Goal: Task Accomplishment & Management: Complete application form

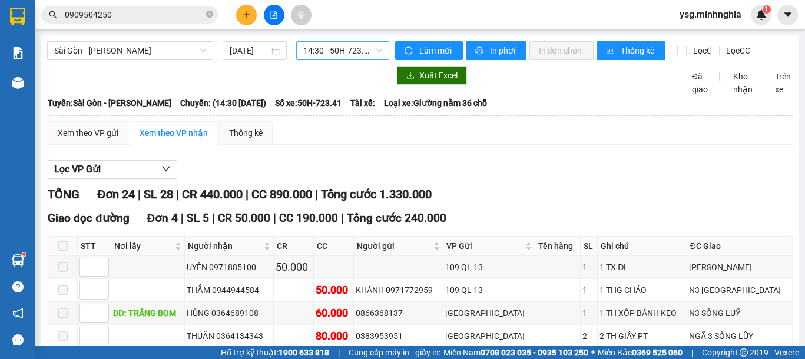
click at [349, 47] on span "14:30 - 50H-723.41" at bounding box center [342, 51] width 79 height 18
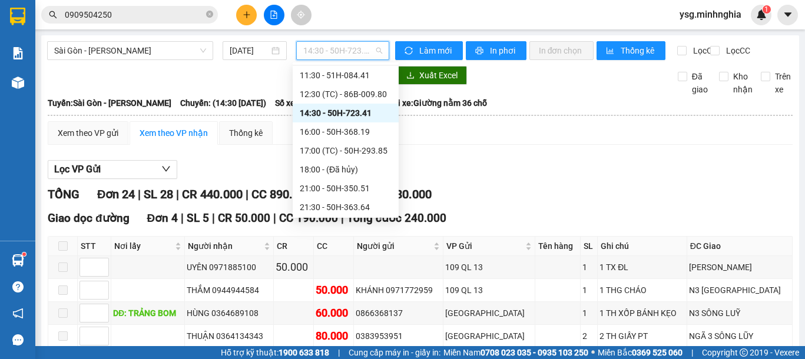
scroll to position [132, 0]
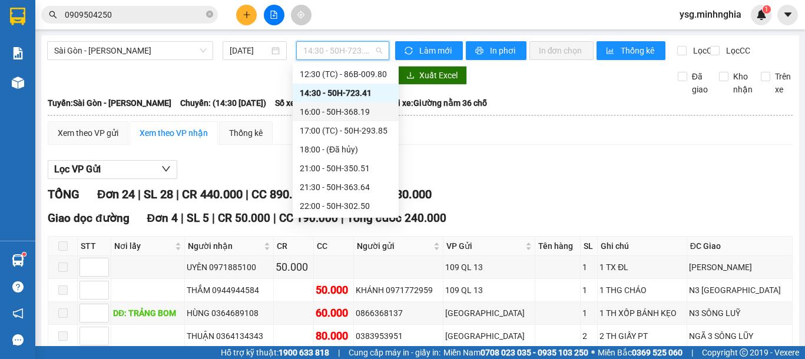
click at [355, 111] on div "16:00 - 50H-368.19" at bounding box center [346, 111] width 92 height 13
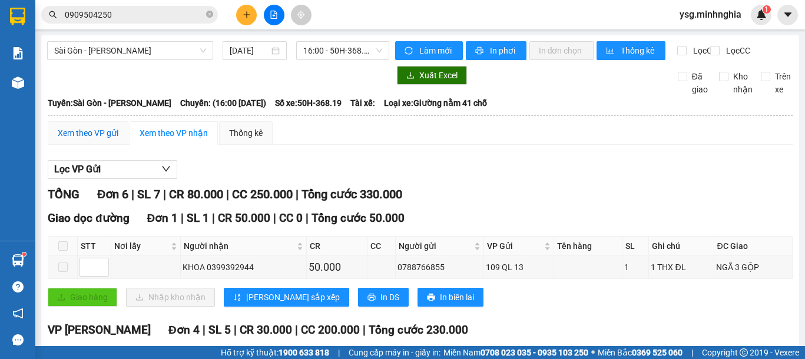
click at [104, 140] on div "Xem theo VP gửi" at bounding box center [88, 133] width 61 height 13
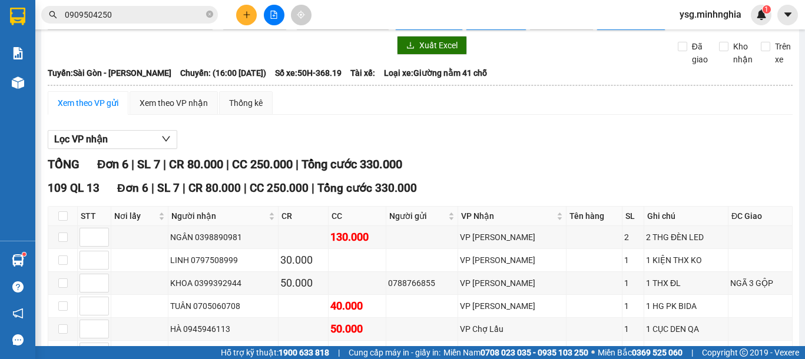
scroll to position [19, 0]
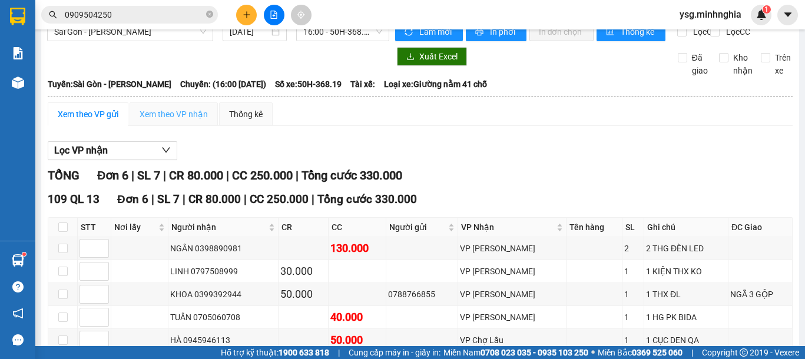
click at [193, 126] on div "Xem theo VP nhận" at bounding box center [174, 114] width 88 height 24
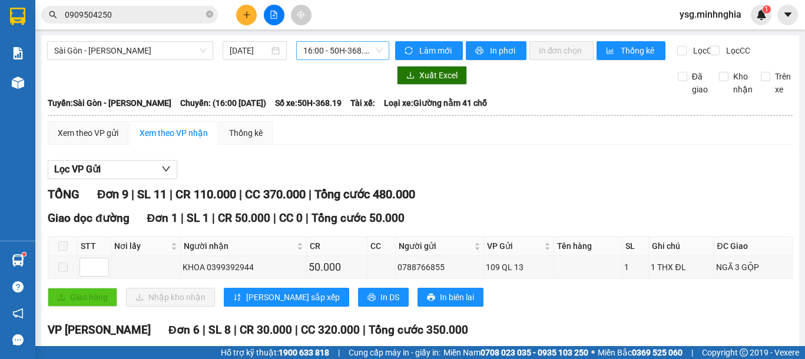
click at [339, 47] on span "16:00 - 50H-368.19" at bounding box center [342, 51] width 79 height 18
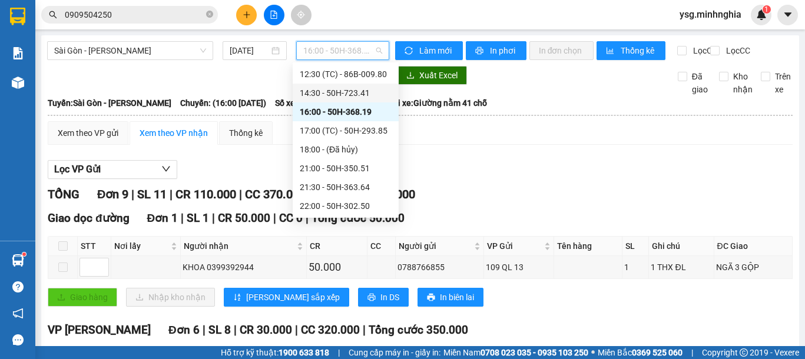
click at [370, 93] on div "14:30 - 50H-723.41" at bounding box center [346, 93] width 92 height 13
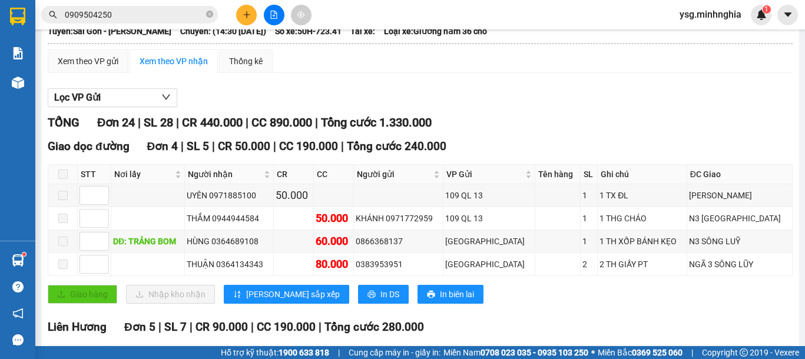
scroll to position [32, 0]
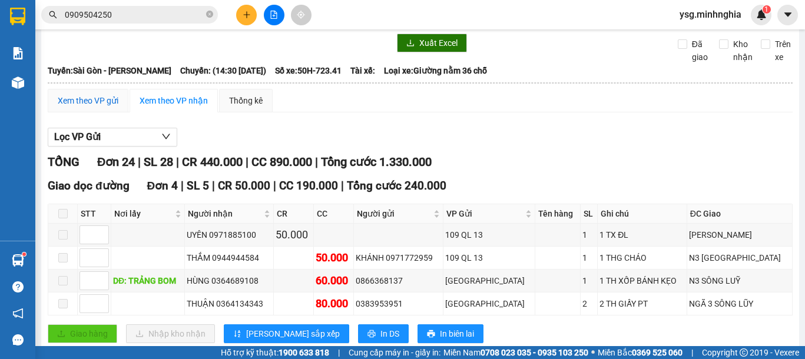
click at [108, 106] on div "Xem theo VP gửi" at bounding box center [88, 100] width 61 height 13
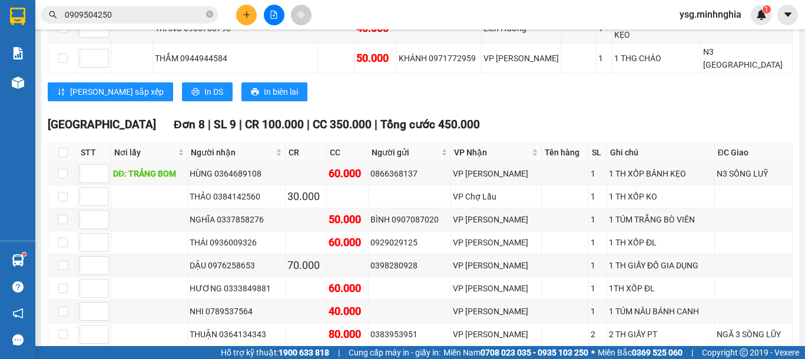
scroll to position [720, 0]
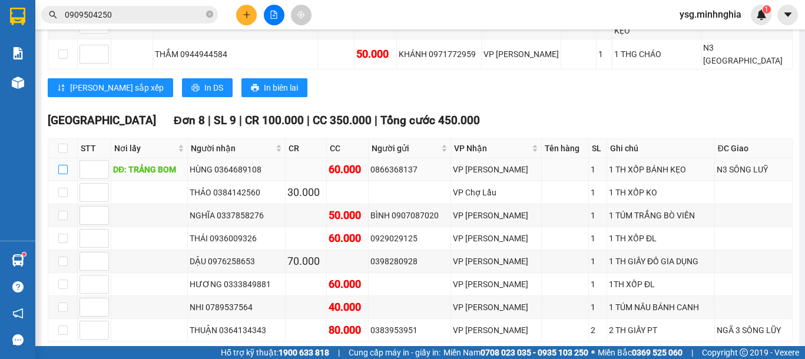
click at [62, 165] on input "checkbox" at bounding box center [62, 169] width 9 height 9
checkbox input "true"
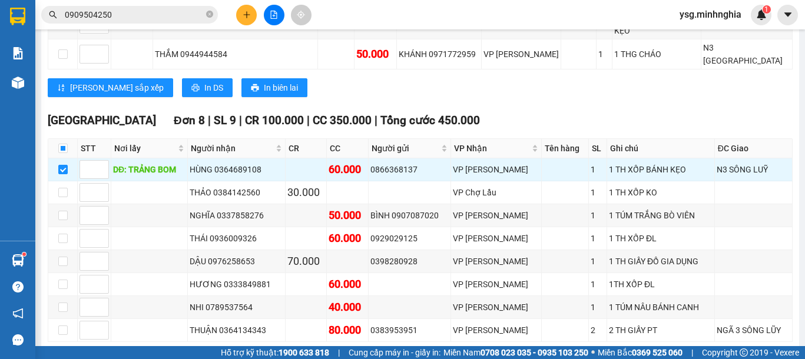
click at [204, 354] on span "Xuống kho gửi" at bounding box center [230, 360] width 53 height 13
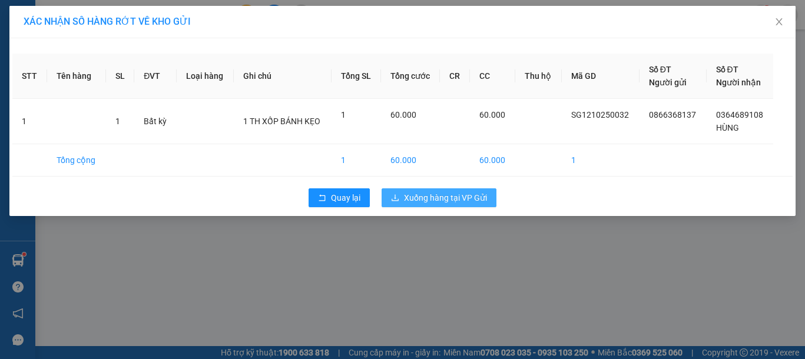
click at [464, 200] on span "Xuống hàng tại VP Gửi" at bounding box center [445, 197] width 83 height 13
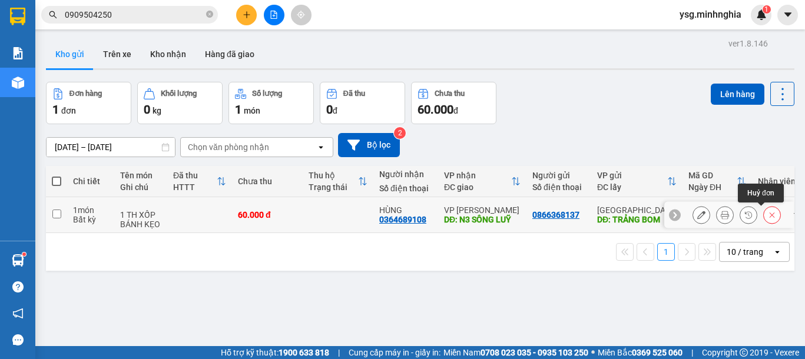
click at [768, 215] on icon at bounding box center [772, 215] width 8 height 8
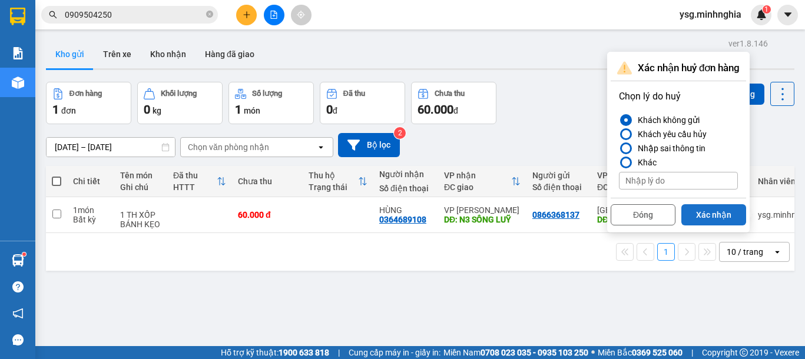
click at [704, 213] on button "Xác nhận" at bounding box center [714, 214] width 65 height 21
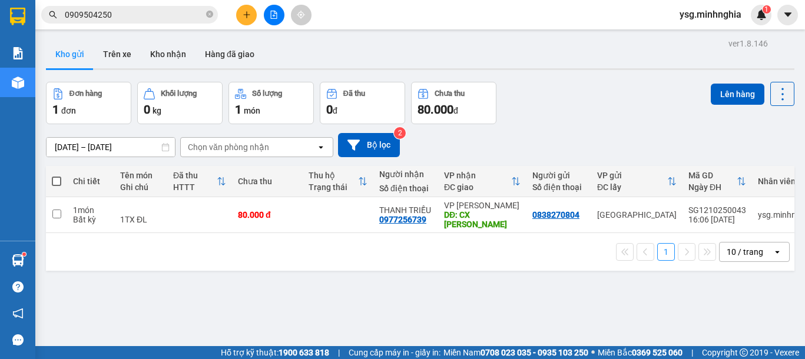
click at [551, 87] on div "Đơn hàng 1 đơn Khối lượng 0 kg Số lượng 1 món Đã thu 0 đ Chưa thu 80.000 đ Lên …" at bounding box center [420, 103] width 749 height 42
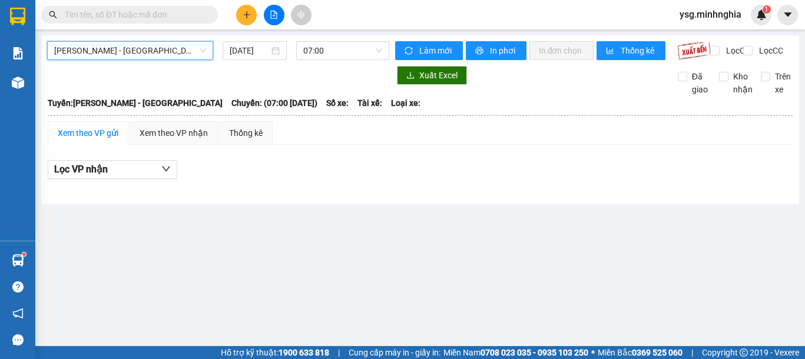
click at [133, 53] on span "[PERSON_NAME] - [GEOGRAPHIC_DATA]" at bounding box center [130, 51] width 152 height 18
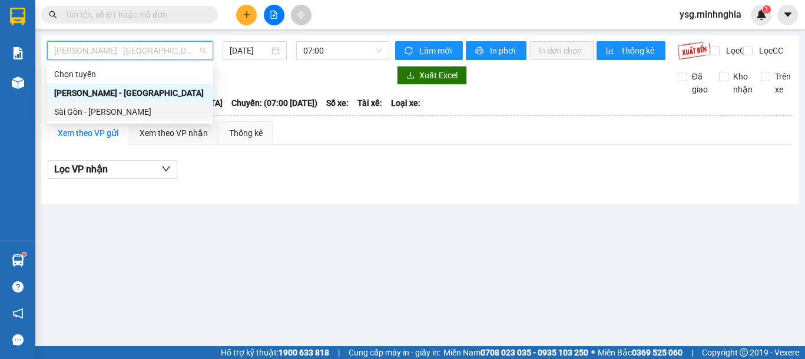
click at [122, 115] on div "Sài Gòn - Phan Rí" at bounding box center [130, 111] width 152 height 13
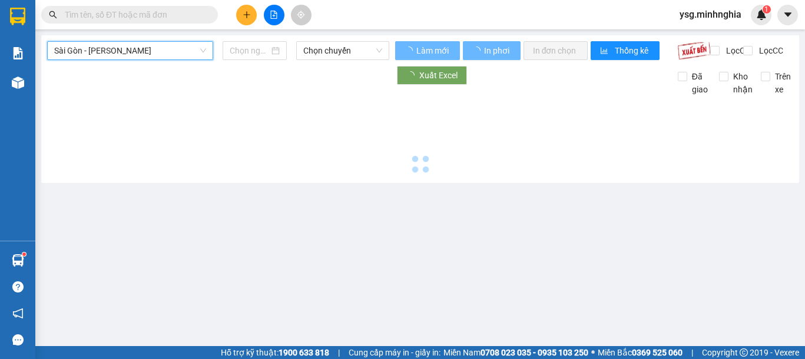
type input "[DATE]"
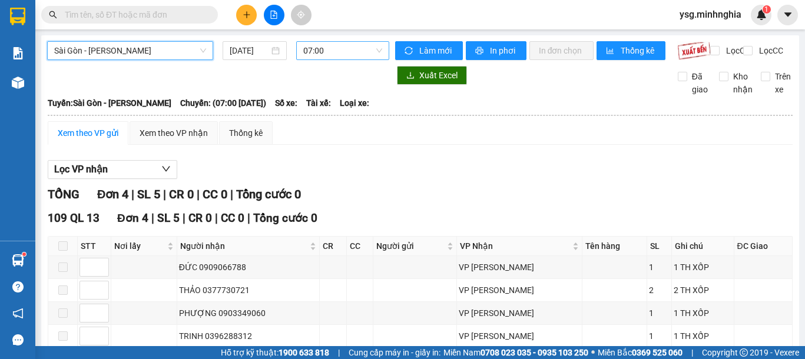
click at [354, 51] on span "07:00" at bounding box center [342, 51] width 79 height 18
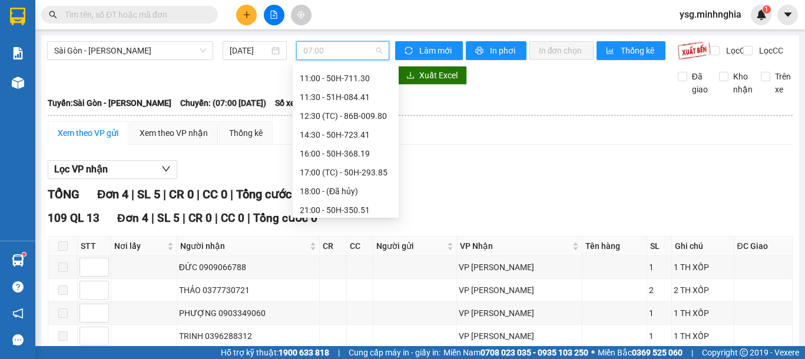
scroll to position [94, 0]
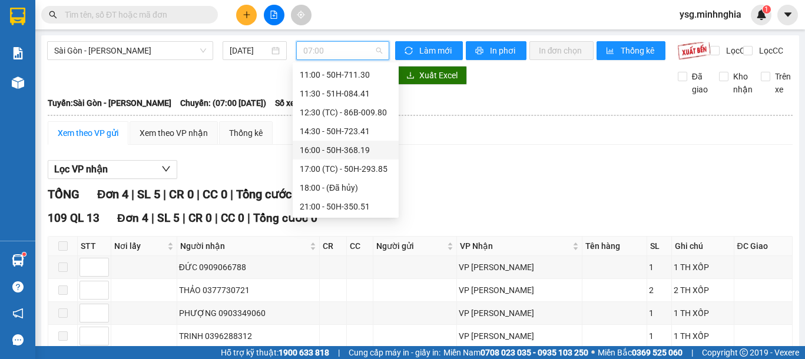
click at [369, 156] on div "16:00 - 50H-368.19" at bounding box center [346, 150] width 92 height 13
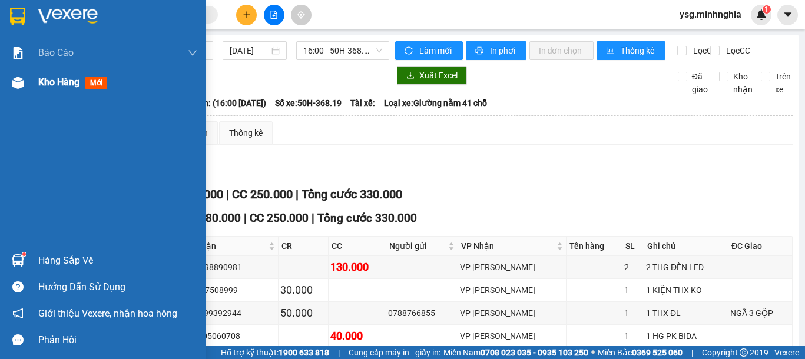
click at [44, 77] on span "Kho hàng" at bounding box center [58, 82] width 41 height 11
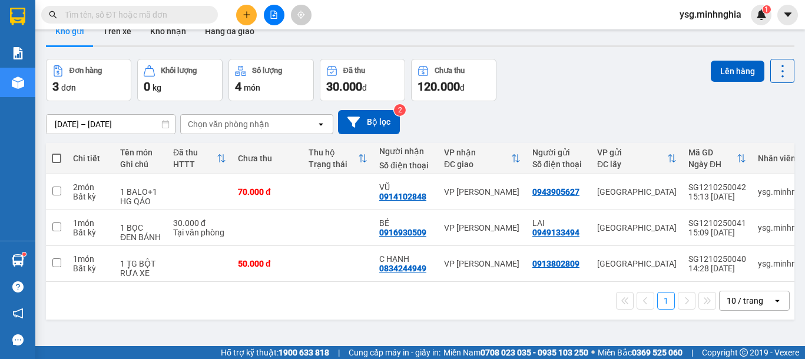
scroll to position [27, 0]
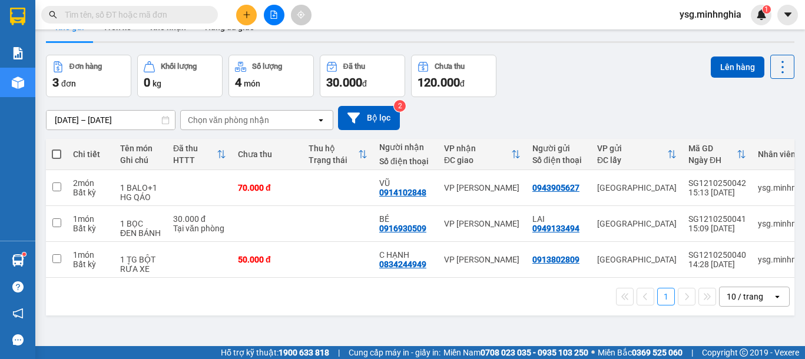
click at [58, 156] on span at bounding box center [56, 154] width 9 height 9
click at [57, 148] on input "checkbox" at bounding box center [57, 148] width 0 height 0
checkbox input "true"
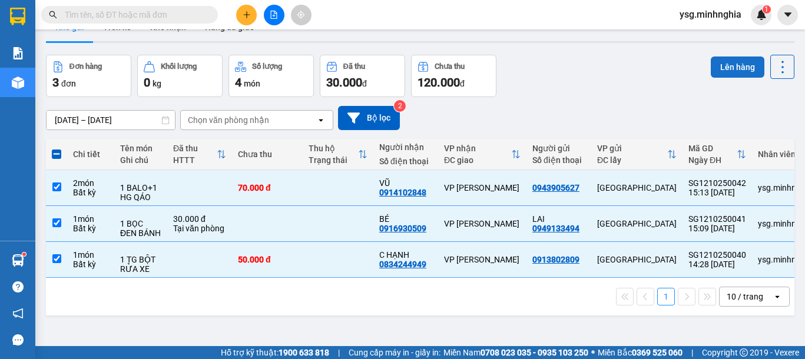
click at [723, 62] on button "Lên hàng" at bounding box center [738, 67] width 54 height 21
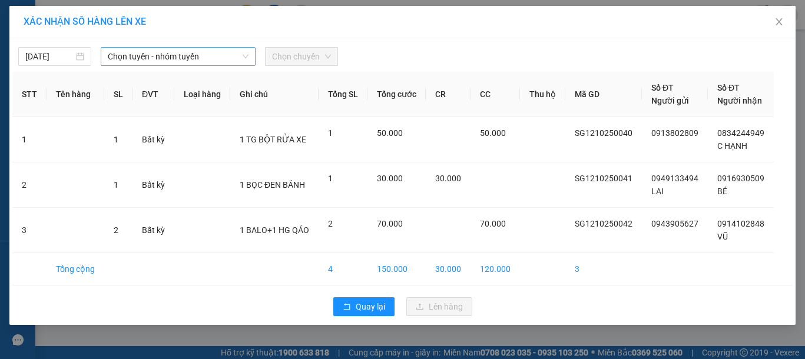
click at [210, 57] on span "Chọn tuyến - nhóm tuyến" at bounding box center [178, 57] width 141 height 18
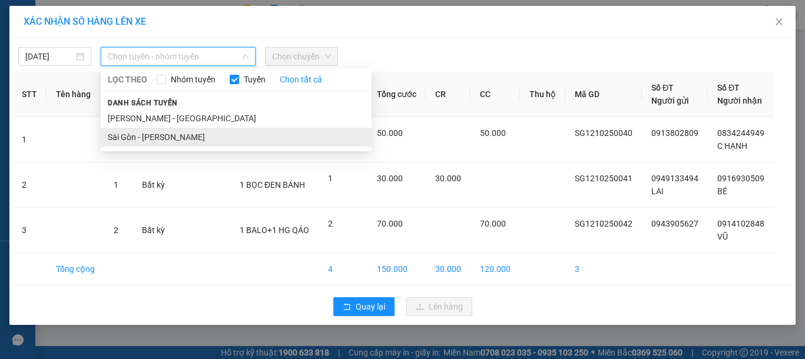
click at [186, 144] on li "Sài Gòn - Phan Rí" at bounding box center [236, 137] width 271 height 19
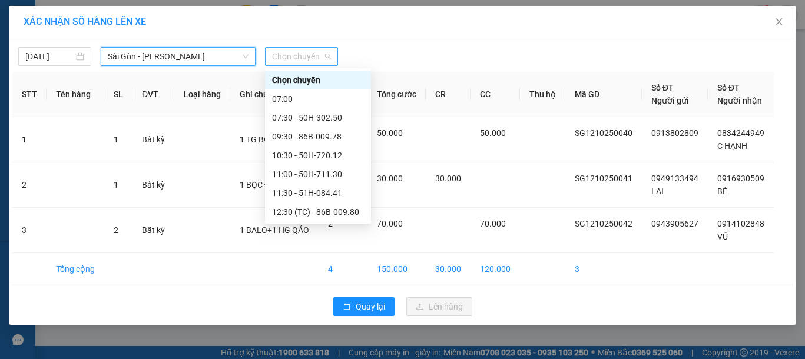
click at [310, 61] on span "Chọn chuyến" at bounding box center [301, 57] width 59 height 18
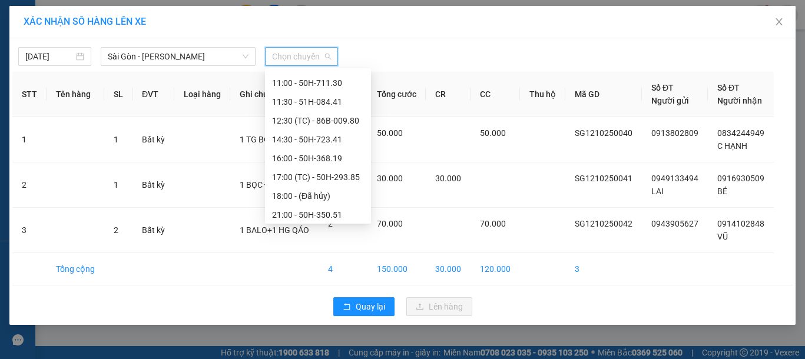
scroll to position [100, 0]
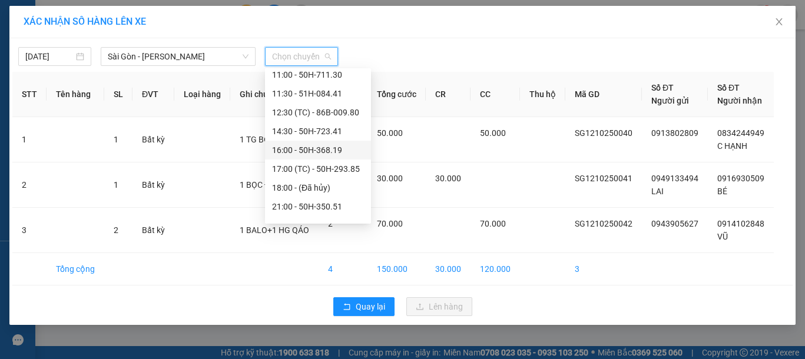
click at [345, 150] on div "16:00 - 50H-368.19" at bounding box center [318, 150] width 92 height 13
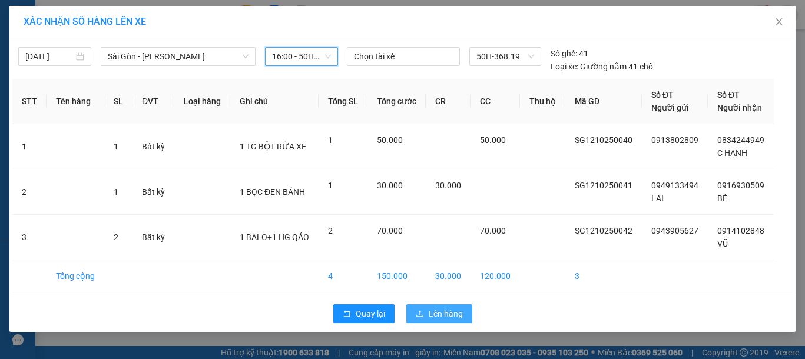
click at [448, 321] on button "Lên hàng" at bounding box center [439, 314] width 66 height 19
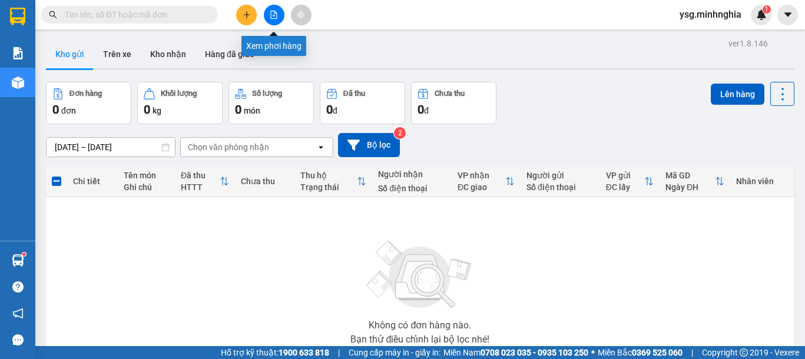
click at [273, 15] on icon "file-add" at bounding box center [274, 15] width 6 height 8
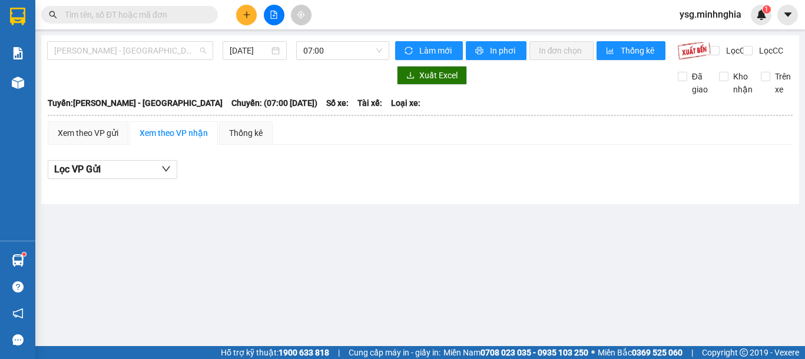
drag, startPoint x: 175, startPoint y: 49, endPoint x: 166, endPoint y: 77, distance: 28.7
click at [174, 50] on span "[PERSON_NAME] - [GEOGRAPHIC_DATA]" at bounding box center [130, 51] width 152 height 18
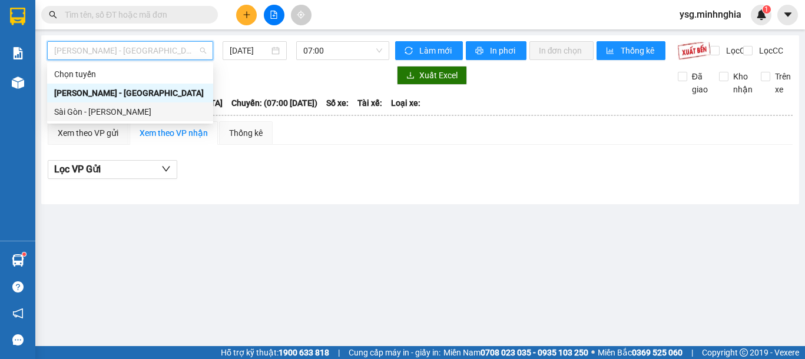
click at [138, 107] on div "Sài Gòn - Phan Rí" at bounding box center [130, 111] width 152 height 13
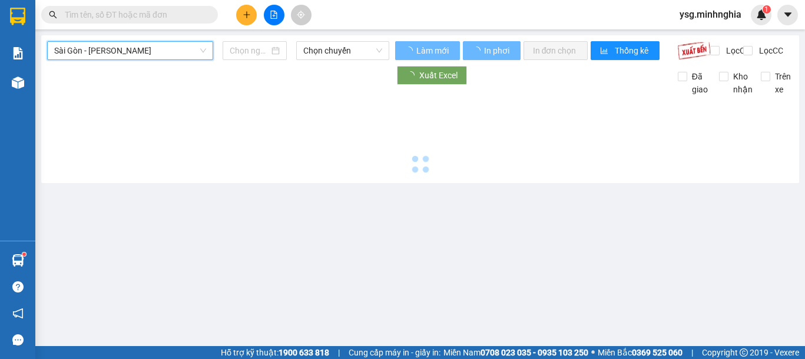
type input "[DATE]"
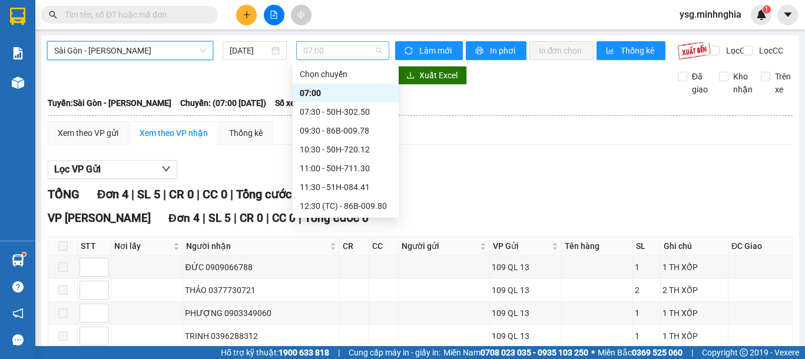
drag, startPoint x: 332, startPoint y: 59, endPoint x: 340, endPoint y: 55, distance: 9.2
click at [340, 55] on span "07:00" at bounding box center [342, 51] width 79 height 18
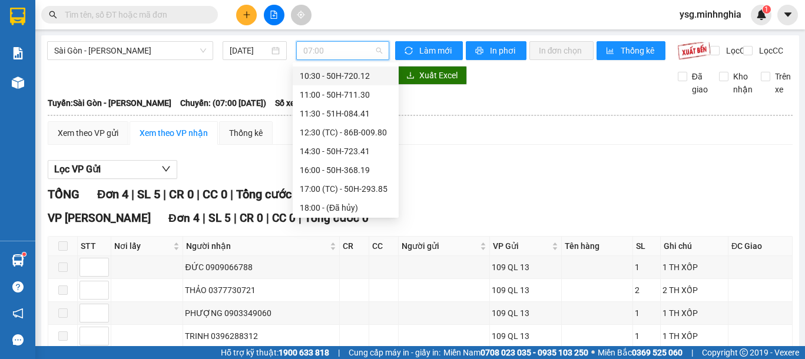
scroll to position [75, 0]
click at [366, 171] on div "16:00 - 50H-368.19" at bounding box center [346, 169] width 92 height 13
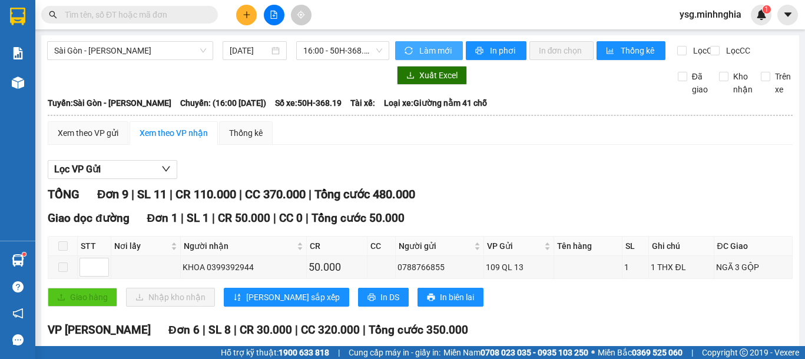
click at [434, 49] on span "Làm mới" at bounding box center [436, 50] width 34 height 13
click at [490, 54] on span "In phơi" at bounding box center [503, 50] width 27 height 13
click at [519, 145] on div "Xem theo VP gửi Xem theo VP nhận Thống kê" at bounding box center [420, 133] width 745 height 24
click at [442, 180] on div "Lọc VP Gửi" at bounding box center [420, 169] width 745 height 19
click at [98, 140] on div "Xem theo VP gửi" at bounding box center [88, 133] width 61 height 13
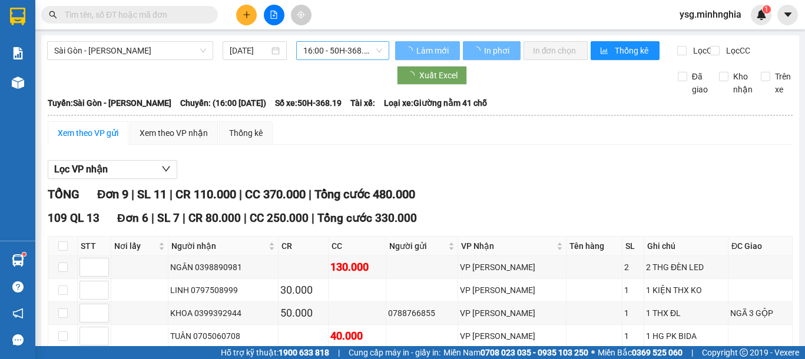
click at [340, 50] on span "16:00 - 50H-368.19" at bounding box center [342, 51] width 79 height 18
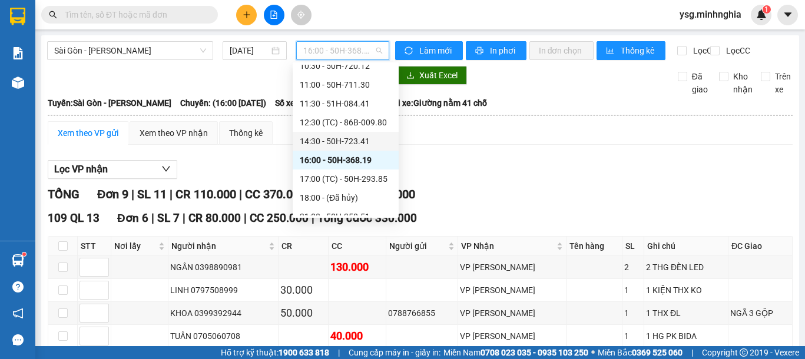
scroll to position [85, 0]
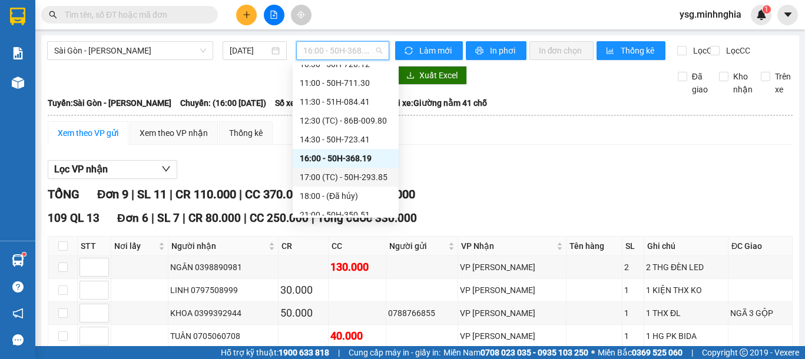
click at [363, 177] on div "17:00 (TC) - 50H-293.85" at bounding box center [346, 177] width 92 height 13
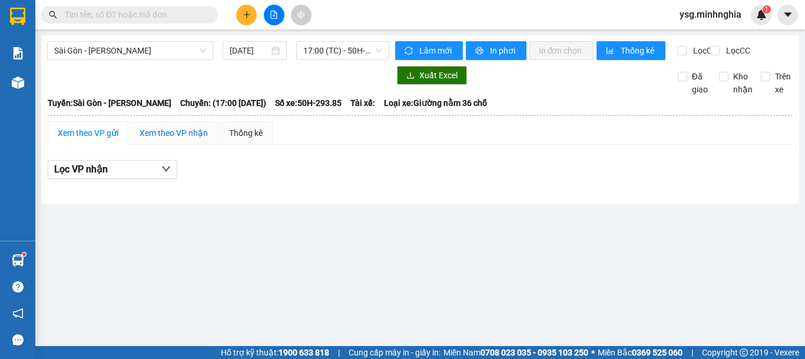
click at [174, 140] on div "Xem theo VP nhận" at bounding box center [174, 133] width 68 height 13
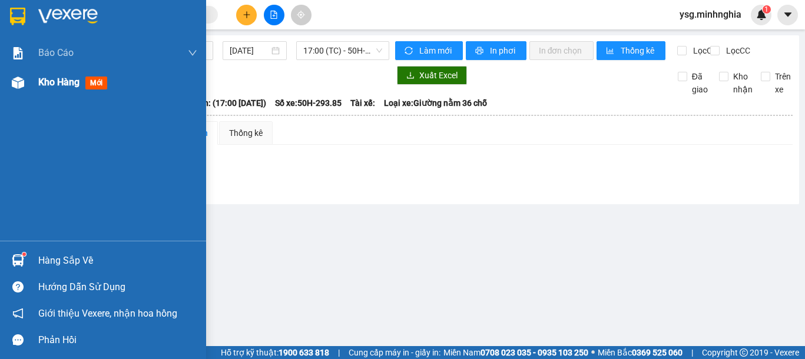
click at [53, 82] on span "Kho hàng" at bounding box center [58, 82] width 41 height 11
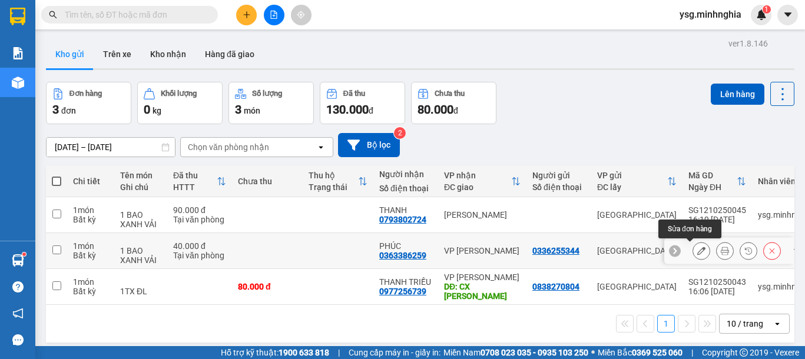
click at [697, 249] on icon at bounding box center [701, 251] width 8 height 8
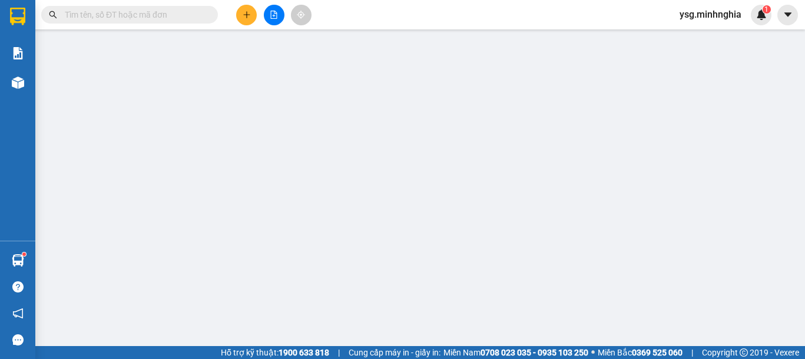
type input "0336255344"
type input "0363386259"
type input "40.000"
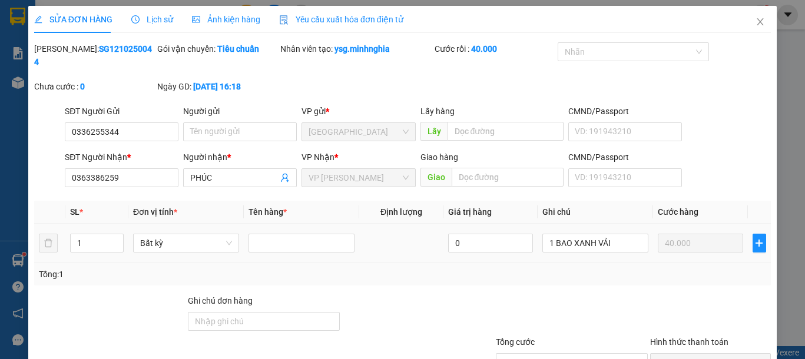
click at [616, 240] on div "1 BAO XANH VẢI" at bounding box center [595, 243] width 106 height 24
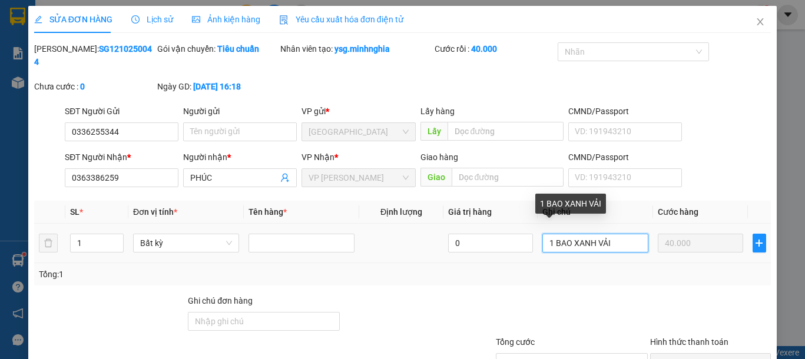
click at [620, 234] on input "1 BAO XANH VẢI" at bounding box center [595, 243] width 106 height 19
type input "1 TH GIẤY THIỆP"
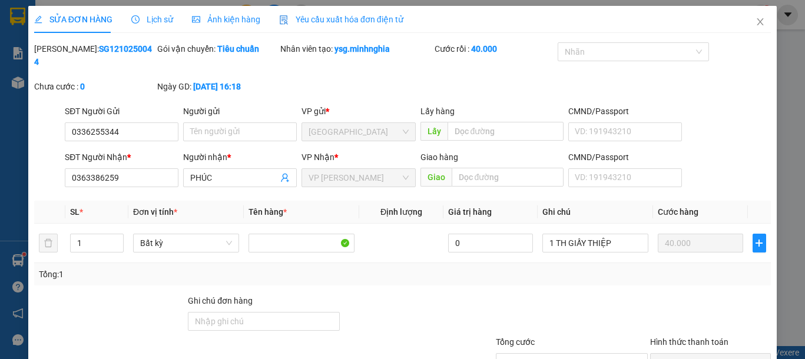
click at [649, 295] on div at bounding box center [710, 315] width 123 height 41
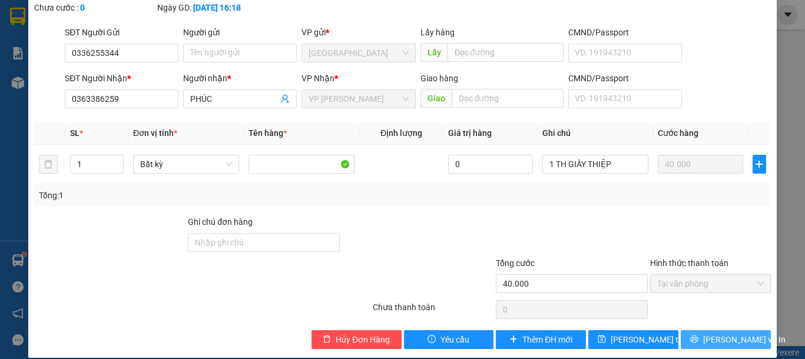
click at [719, 333] on span "[PERSON_NAME] và In" at bounding box center [744, 339] width 82 height 13
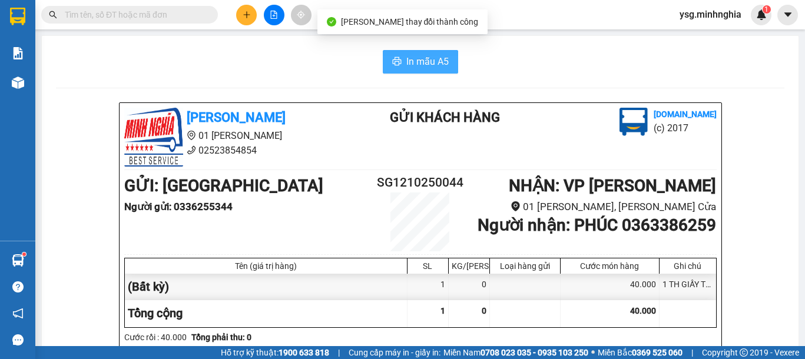
click at [406, 54] on span "In mẫu A5" at bounding box center [427, 61] width 42 height 15
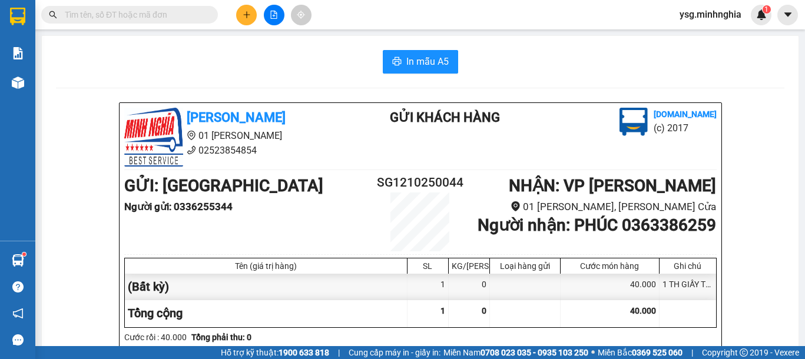
click at [235, 70] on div "In mẫu A5" at bounding box center [420, 62] width 729 height 24
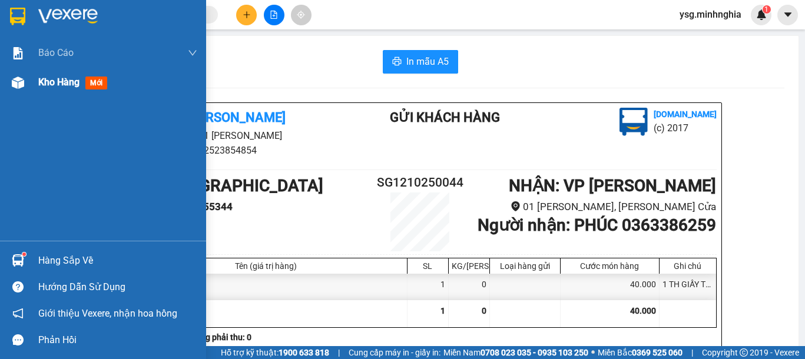
click at [58, 79] on span "Kho hàng" at bounding box center [58, 82] width 41 height 11
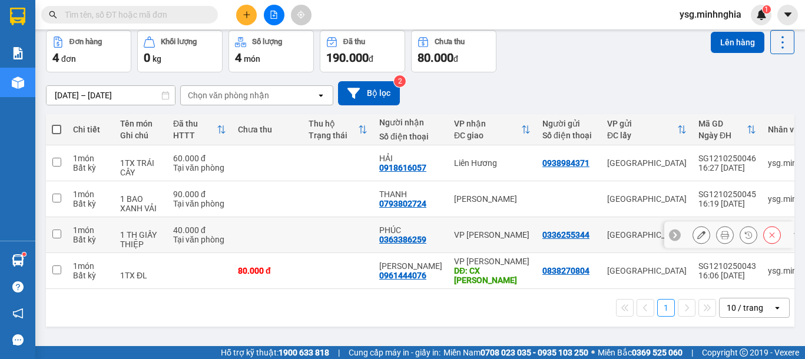
scroll to position [54, 0]
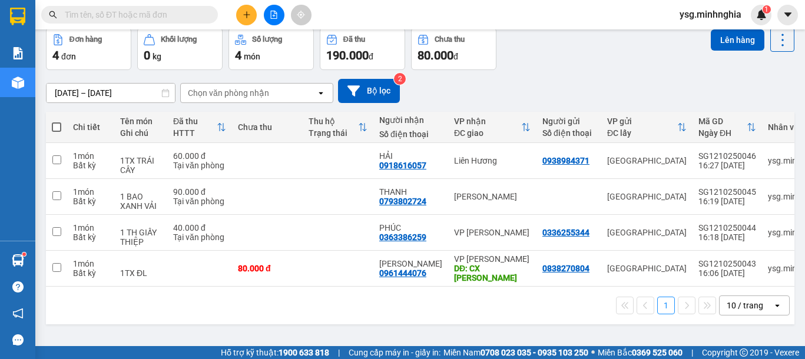
click at [54, 126] on span at bounding box center [56, 127] width 9 height 9
click at [57, 121] on input "checkbox" at bounding box center [57, 121] width 0 height 0
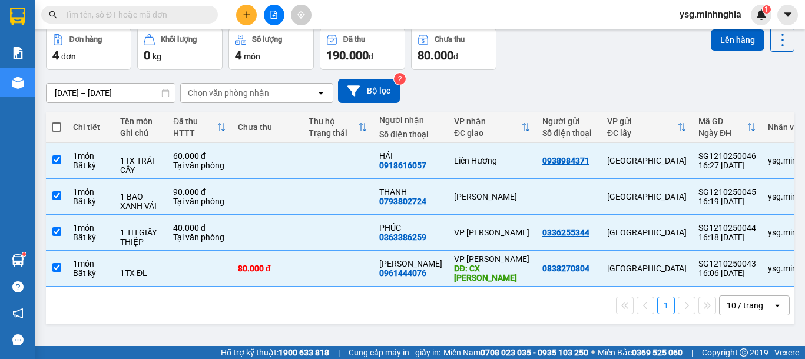
checkbox input "true"
click at [730, 37] on button "Lên hàng" at bounding box center [738, 39] width 54 height 21
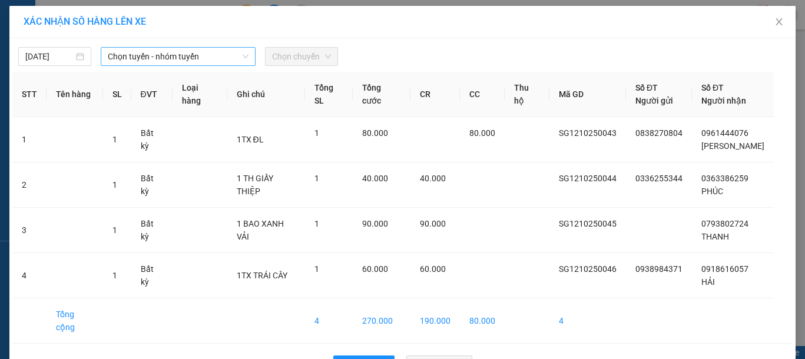
click at [133, 49] on span "Chọn tuyến - nhóm tuyến" at bounding box center [178, 57] width 141 height 18
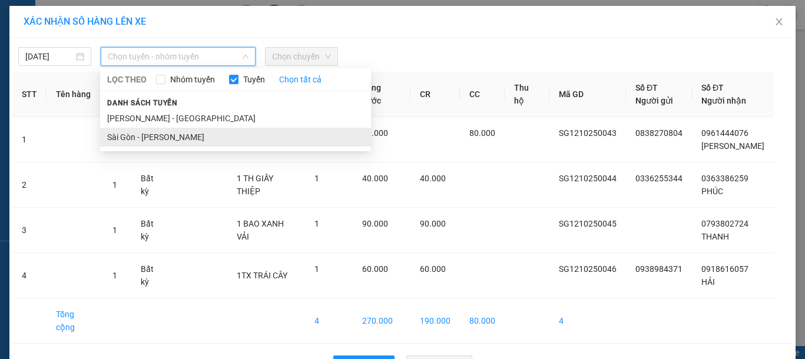
click at [159, 140] on li "Sài Gòn - Phan Rí" at bounding box center [235, 137] width 271 height 19
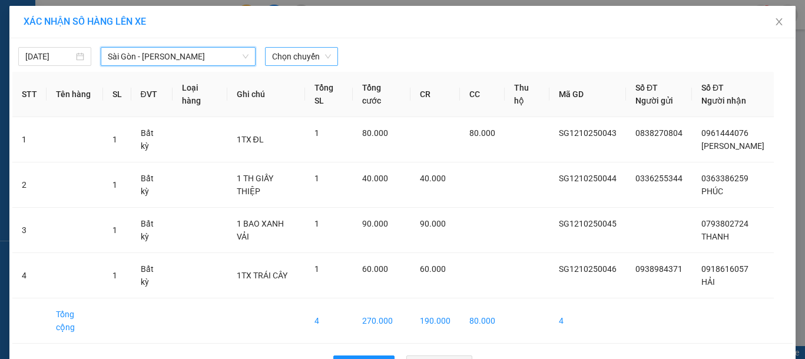
click at [306, 58] on span "Chọn chuyến" at bounding box center [301, 57] width 59 height 18
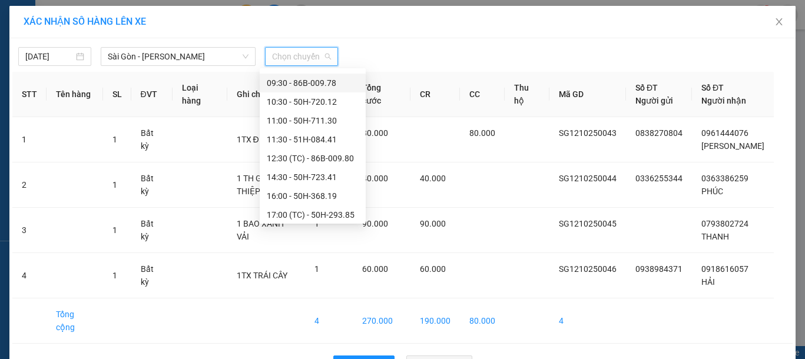
scroll to position [74, 0]
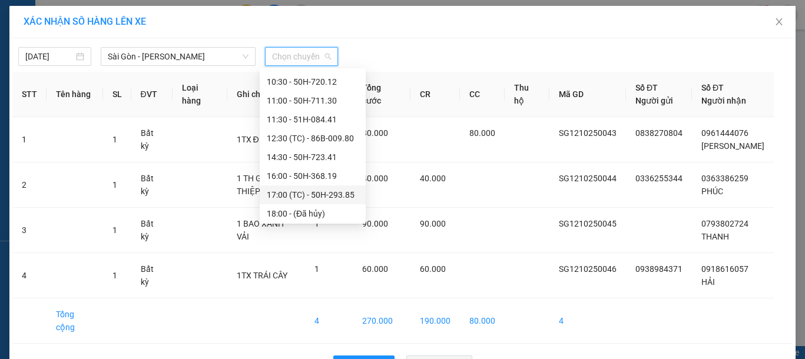
click at [320, 196] on div "17:00 (TC) - 50H-293.85" at bounding box center [313, 194] width 92 height 13
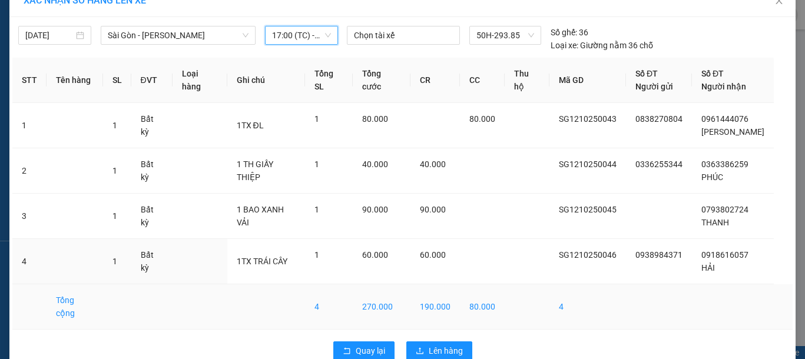
scroll to position [32, 0]
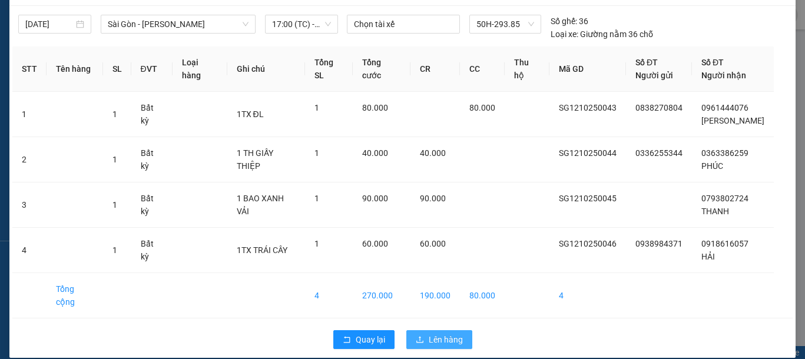
click at [445, 333] on span "Lên hàng" at bounding box center [446, 339] width 34 height 13
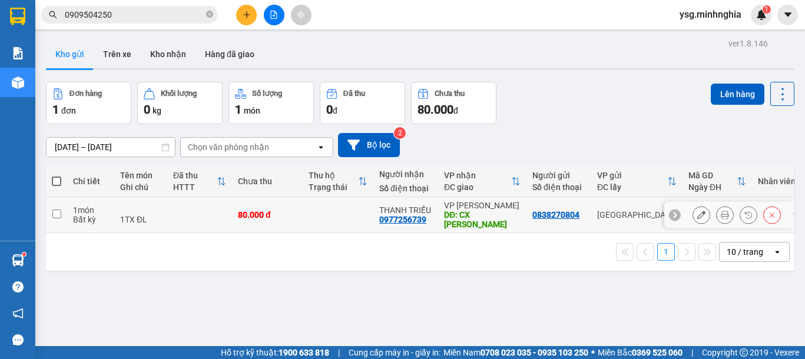
click at [59, 210] on input "checkbox" at bounding box center [56, 214] width 9 height 9
checkbox input "true"
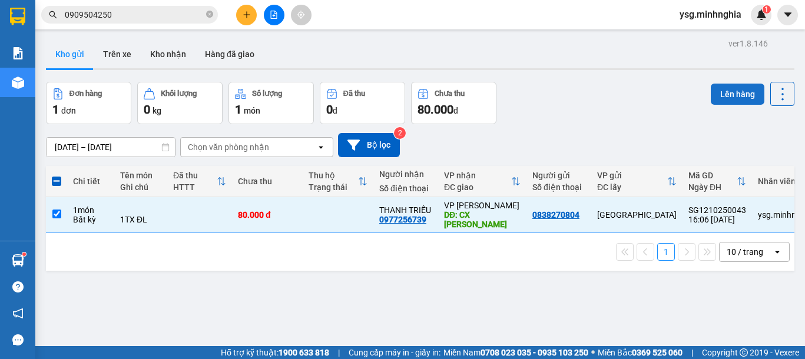
click at [726, 90] on button "Lên hàng" at bounding box center [738, 94] width 54 height 21
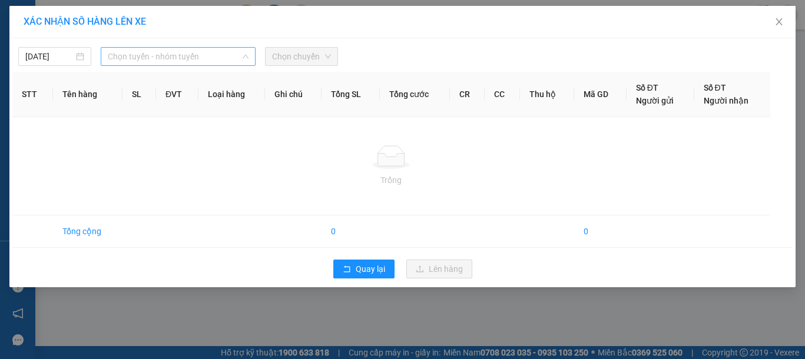
click at [177, 62] on span "Chọn tuyến - nhóm tuyến" at bounding box center [178, 57] width 141 height 18
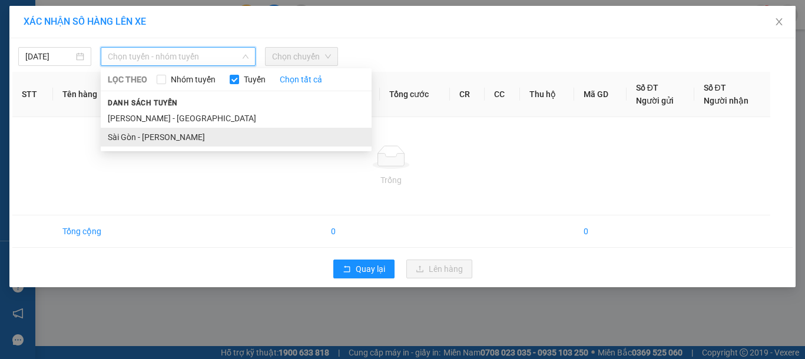
drag, startPoint x: 181, startPoint y: 147, endPoint x: 187, endPoint y: 139, distance: 9.7
click at [187, 139] on div "LỌC THEO Nhóm tuyến Tuyến Chọn tất cả Danh sách tuyến Phan Rí - Sài Gòn Sài Gòn…" at bounding box center [236, 110] width 271 height 78
click at [187, 139] on li "Sài Gòn - Phan Rí" at bounding box center [236, 137] width 271 height 19
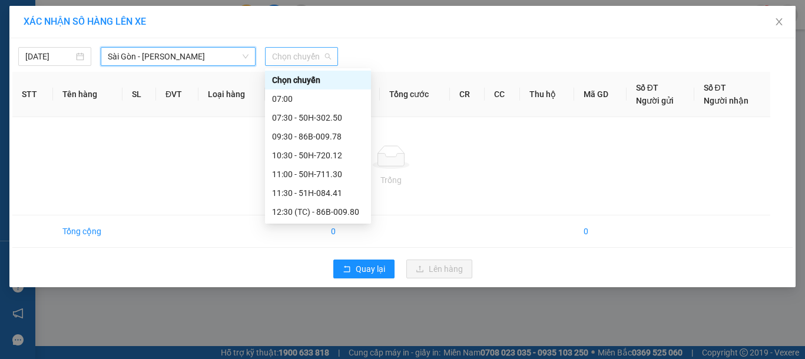
click at [309, 59] on span "Chọn chuyến" at bounding box center [301, 57] width 59 height 18
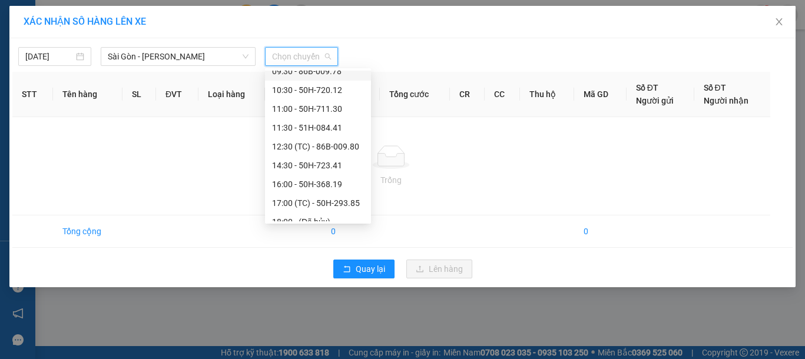
scroll to position [74, 0]
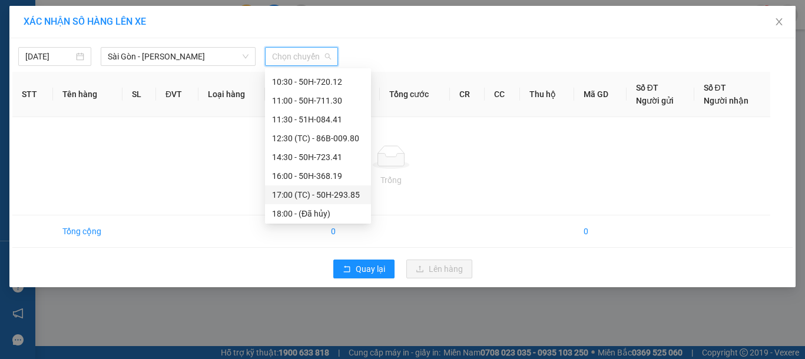
click at [355, 192] on div "17:00 (TC) - 50H-293.85" at bounding box center [318, 194] width 92 height 13
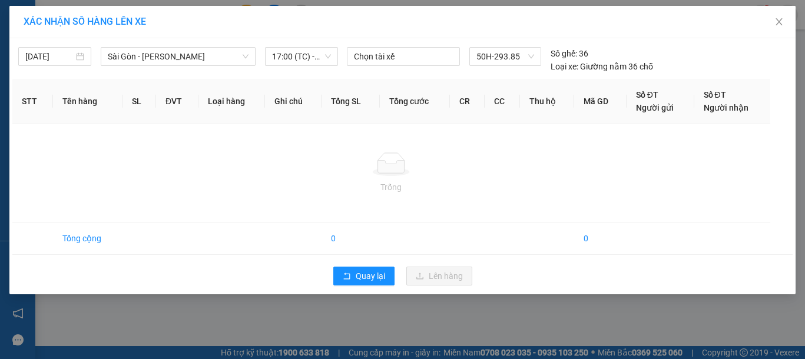
click at [240, 211] on td "Trống" at bounding box center [391, 173] width 758 height 98
click at [319, 56] on span "17:00 (TC) - 50H-293.85" at bounding box center [301, 57] width 59 height 18
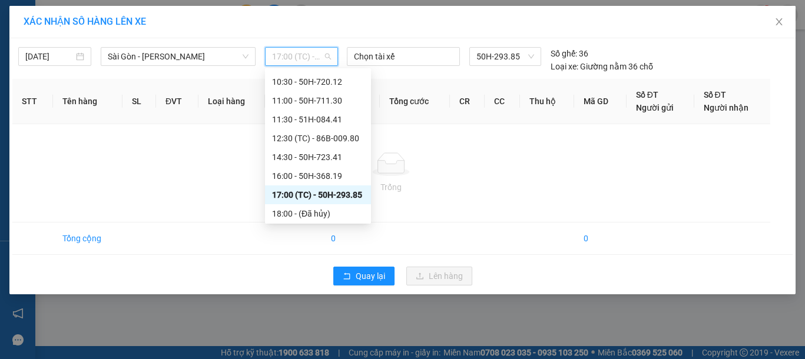
click at [361, 194] on div "17:00 (TC) - 50H-293.85" at bounding box center [318, 195] width 106 height 19
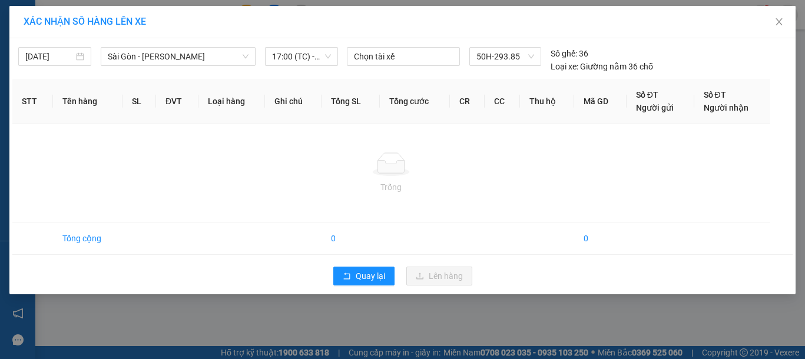
click at [466, 191] on div "Trống" at bounding box center [391, 187] width 739 height 13
click at [780, 25] on icon "close" at bounding box center [779, 21] width 9 height 9
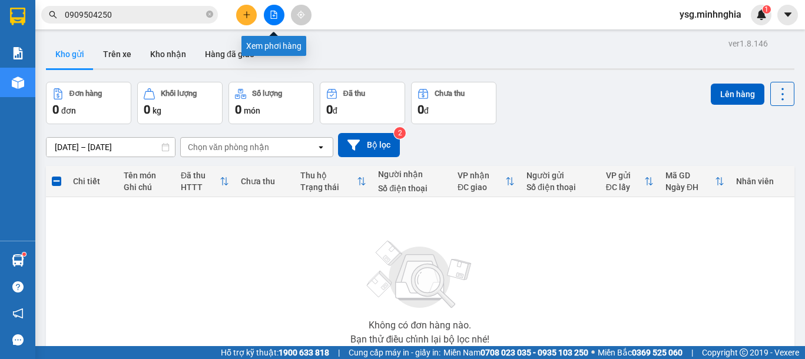
click at [276, 14] on icon "file-add" at bounding box center [274, 15] width 8 height 8
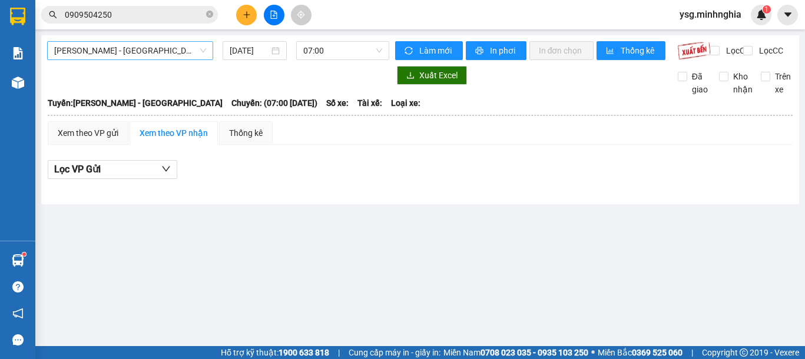
click at [149, 52] on span "[PERSON_NAME] - [GEOGRAPHIC_DATA]" at bounding box center [130, 51] width 152 height 18
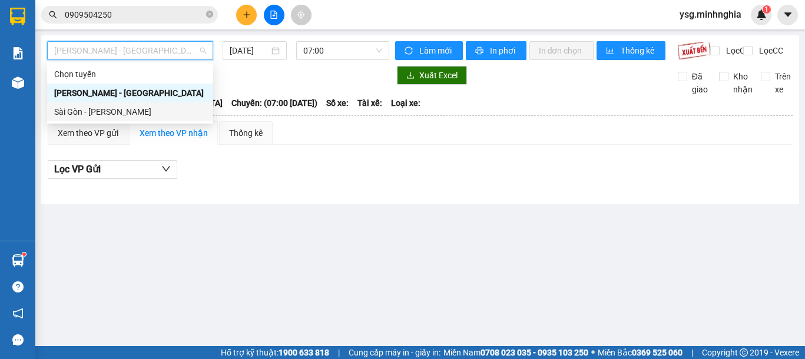
click at [144, 113] on div "Sài Gòn - Phan Rí" at bounding box center [130, 111] width 152 height 13
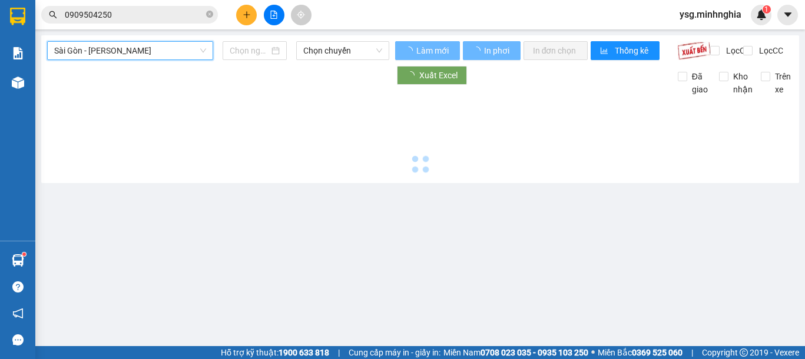
type input "[DATE]"
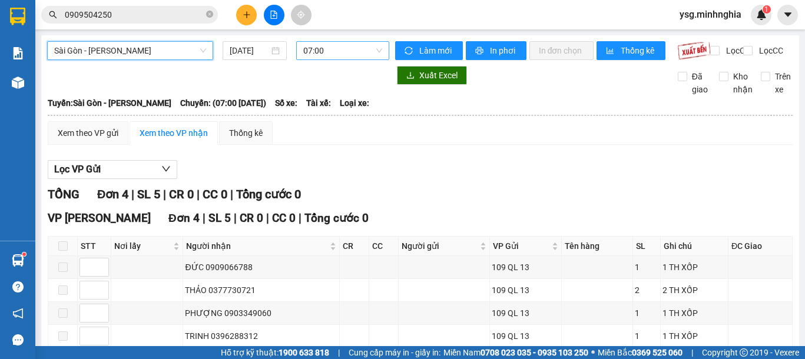
click at [345, 55] on span "07:00" at bounding box center [342, 51] width 79 height 18
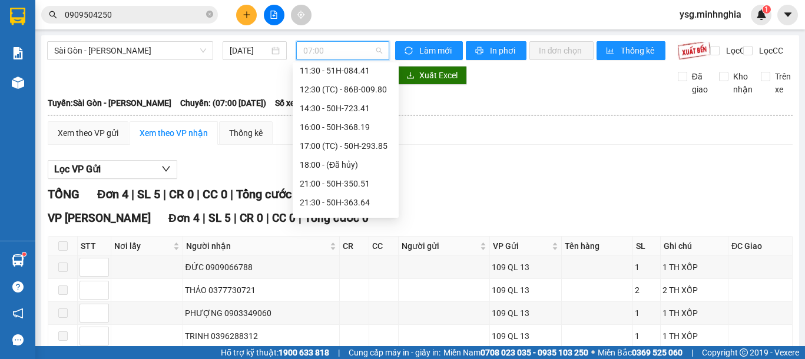
scroll to position [118, 0]
click at [372, 143] on div "17:00 (TC) - 50H-293.85" at bounding box center [346, 144] width 92 height 13
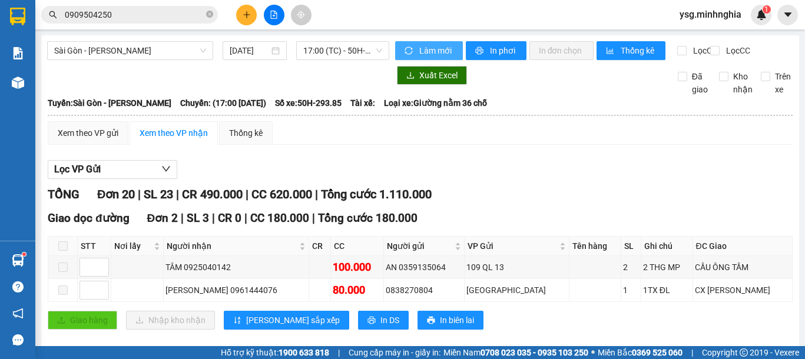
click at [432, 52] on span "Làm mới" at bounding box center [436, 50] width 34 height 13
click at [493, 45] on span "In phơi" at bounding box center [503, 50] width 27 height 13
click at [95, 138] on div "Xem theo VP gửi" at bounding box center [88, 133] width 61 height 13
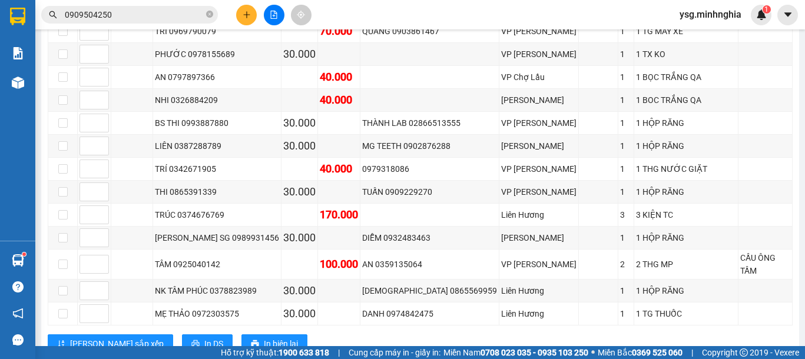
scroll to position [320, 0]
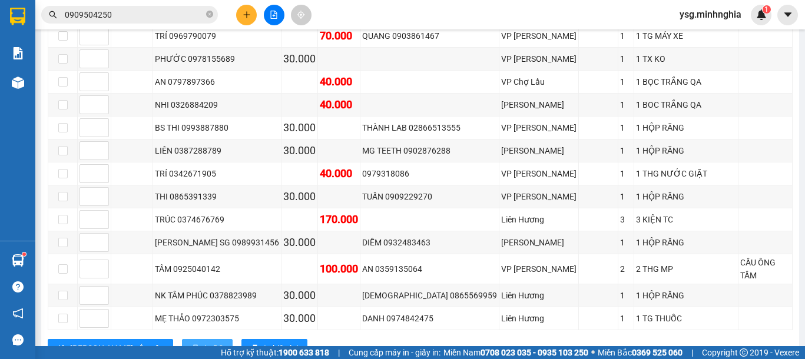
drag, startPoint x: 157, startPoint y: 332, endPoint x: 172, endPoint y: 314, distance: 23.0
click at [204, 342] on span "In DS" at bounding box center [213, 348] width 19 height 13
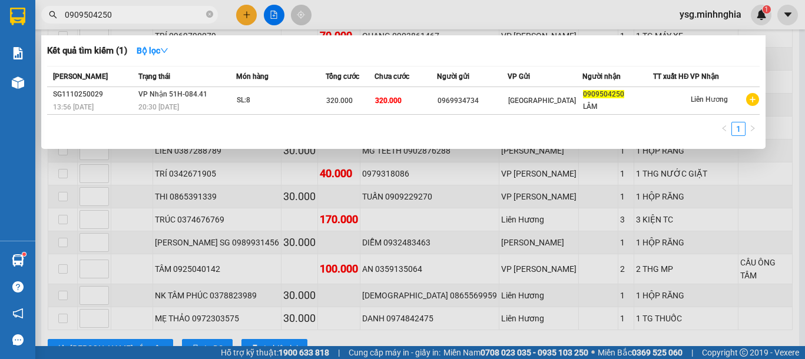
click at [169, 18] on input "0909504250" at bounding box center [134, 14] width 139 height 13
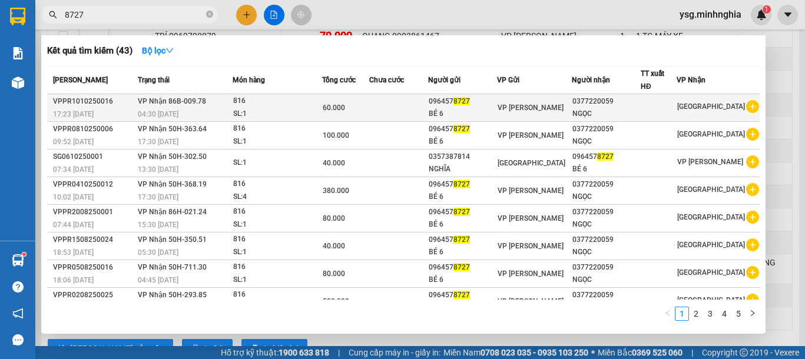
type input "8727"
click at [393, 104] on td at bounding box center [398, 108] width 59 height 28
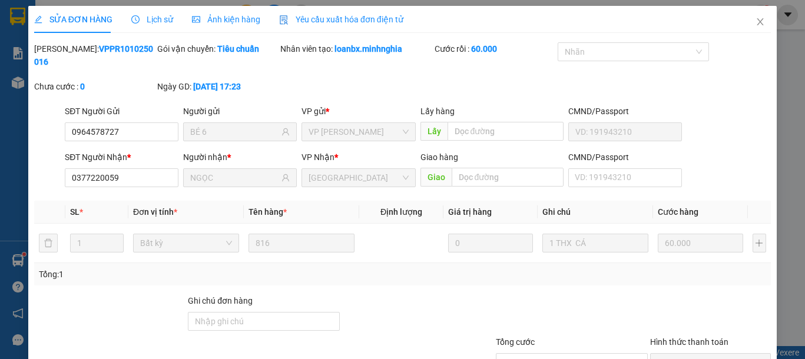
type input "0964578727"
type input "BÉ 6"
type input "0377220059"
type input "NGỌC"
type input "60.000"
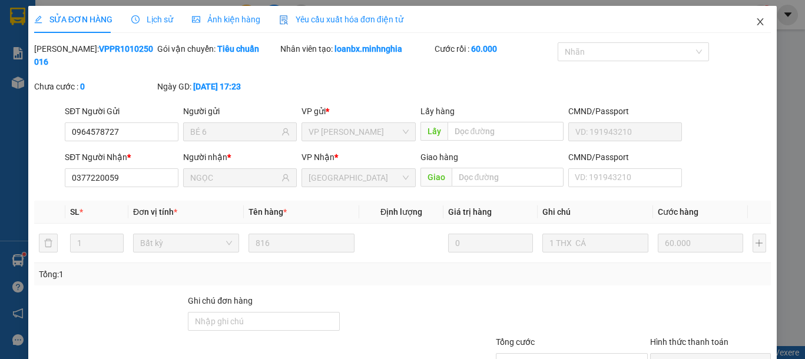
click at [756, 21] on icon "close" at bounding box center [760, 21] width 9 height 9
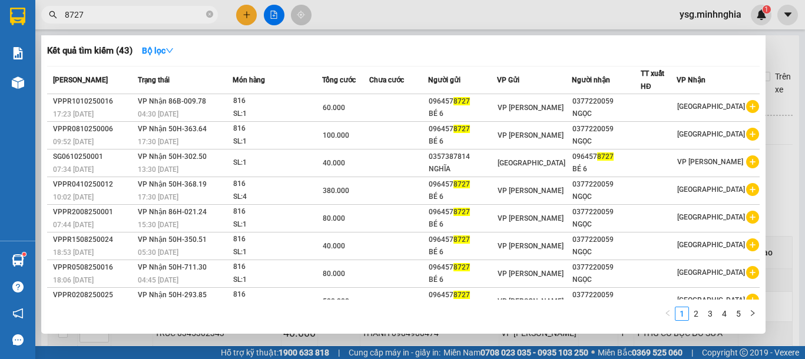
click at [94, 6] on span "8727" at bounding box center [129, 15] width 177 height 18
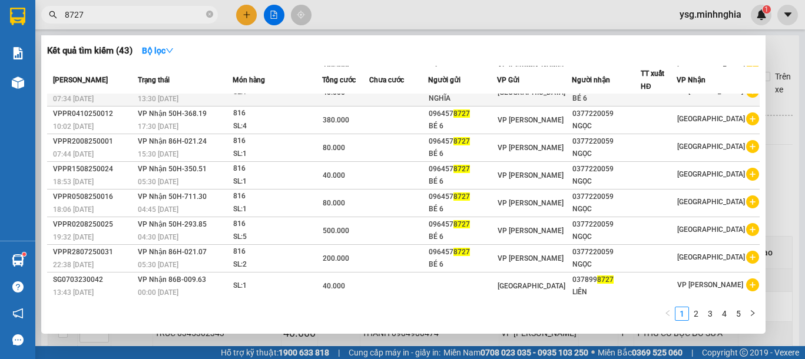
scroll to position [71, 0]
click at [696, 315] on link "2" at bounding box center [696, 313] width 13 height 13
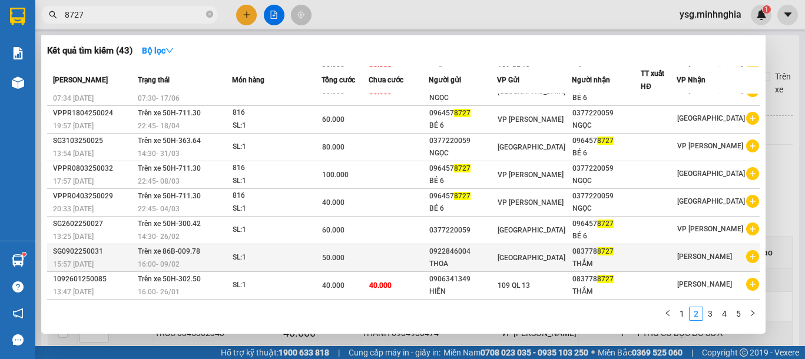
click at [366, 262] on div "50.000" at bounding box center [345, 258] width 46 height 13
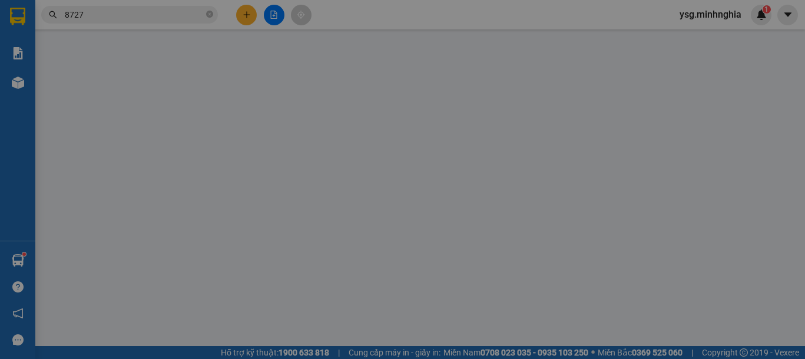
type input "0922846004"
type input "0837788727"
type input "50.000"
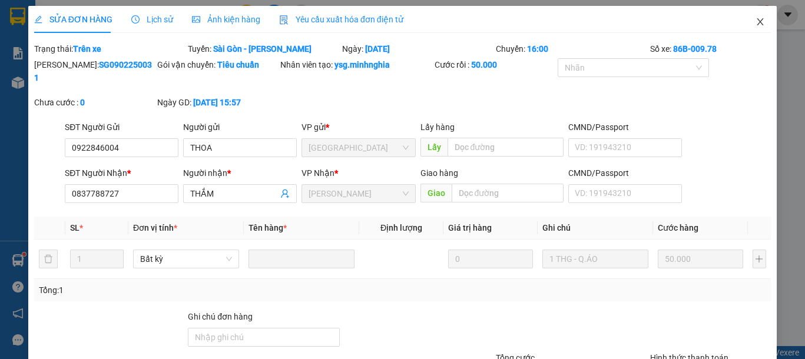
click at [756, 21] on icon "close" at bounding box center [760, 21] width 9 height 9
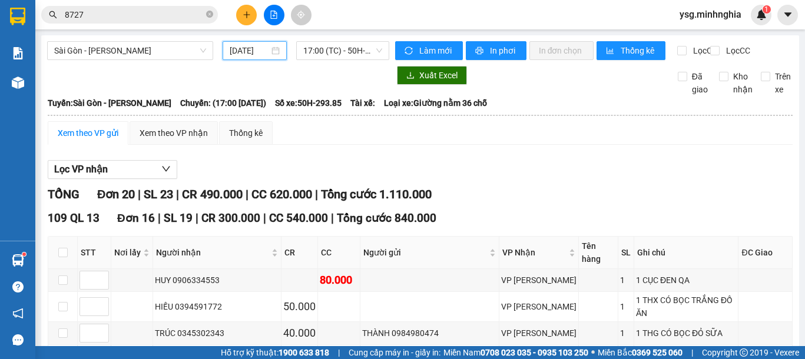
click at [264, 52] on input "12/10/2025" at bounding box center [249, 50] width 39 height 13
click at [487, 170] on div "Lọc VP nhận" at bounding box center [420, 169] width 745 height 19
click at [328, 51] on span "17:00 (TC) - 50H-293.85" at bounding box center [342, 51] width 79 height 18
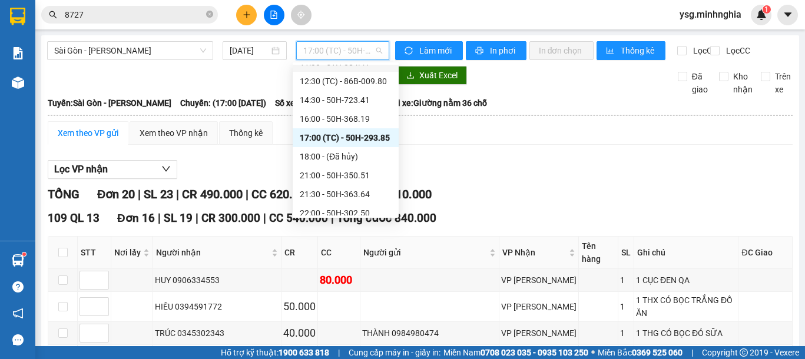
scroll to position [132, 0]
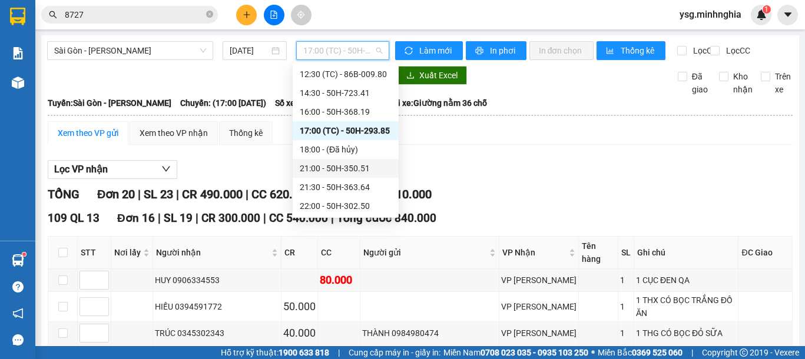
click at [366, 171] on div "21:00 - 50H-350.51" at bounding box center [346, 168] width 92 height 13
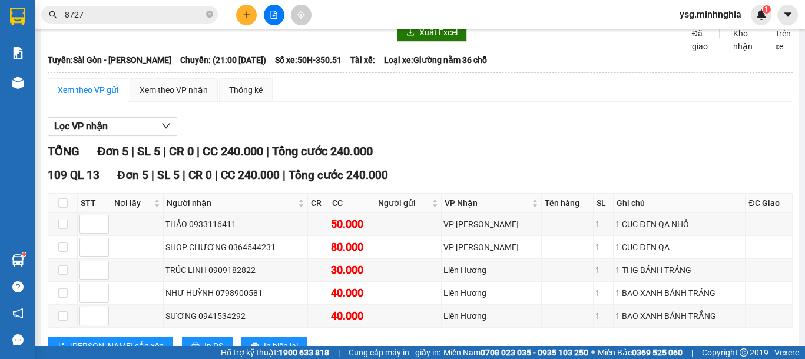
scroll to position [95, 0]
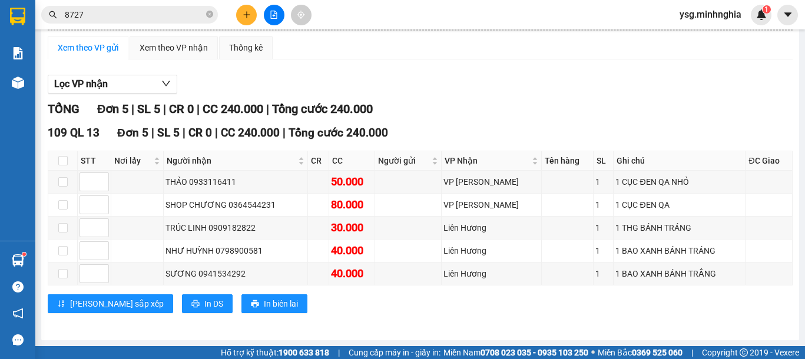
click at [117, 16] on input "8727" at bounding box center [134, 14] width 139 height 13
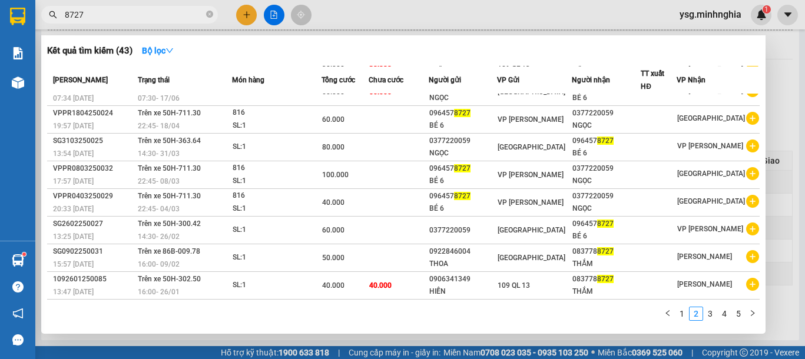
click at [117, 16] on input "8727" at bounding box center [134, 14] width 139 height 13
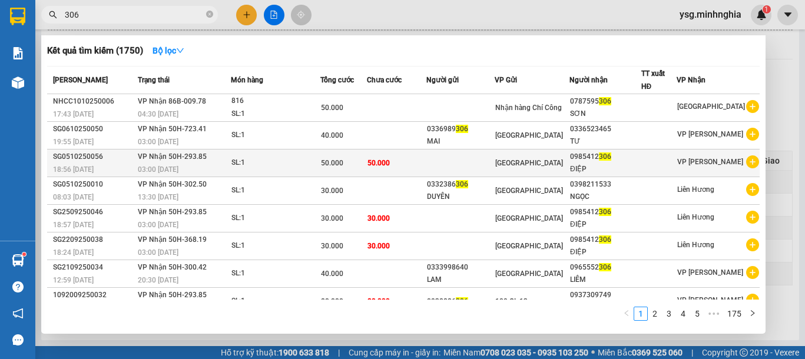
type input "306"
click at [444, 160] on td at bounding box center [460, 164] width 68 height 28
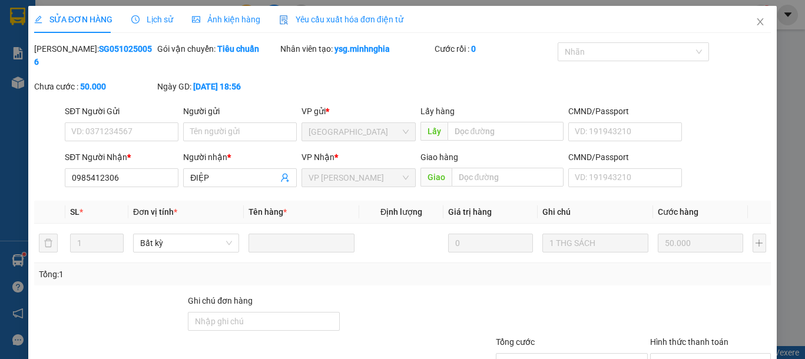
type input "0985412306"
type input "50.000"
click at [757, 21] on icon "close" at bounding box center [760, 21] width 6 height 7
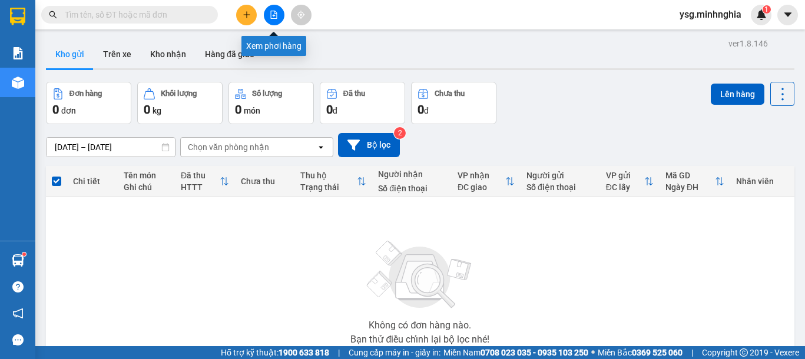
click at [274, 15] on icon "file-add" at bounding box center [274, 15] width 6 height 8
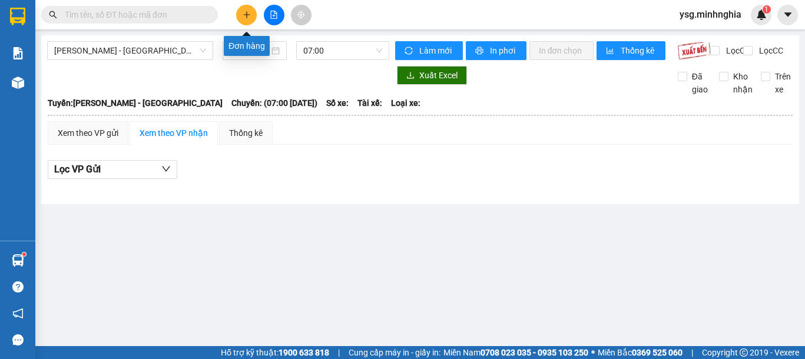
click at [247, 16] on icon "plus" at bounding box center [246, 14] width 1 height 6
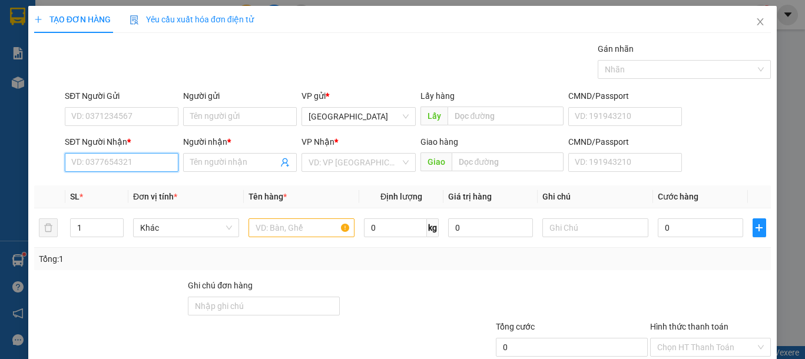
click at [114, 164] on input "SĐT Người Nhận *" at bounding box center [122, 162] width 114 height 19
type input "0964578727"
click at [140, 185] on div "0964578727 - BÉ 6" at bounding box center [120, 186] width 98 height 13
type input "BÉ 6"
type input "0964578727"
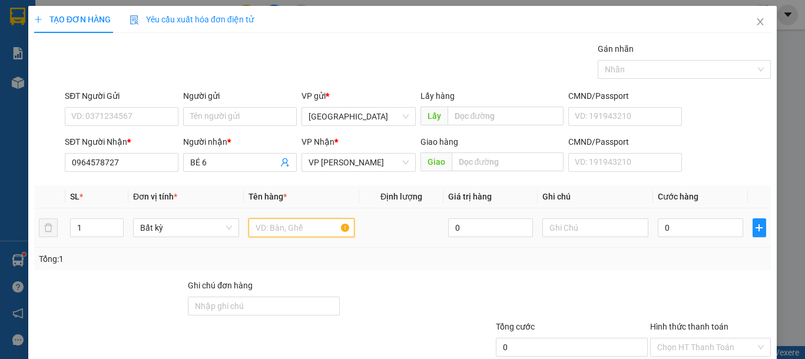
click at [296, 226] on input "text" at bounding box center [302, 228] width 106 height 19
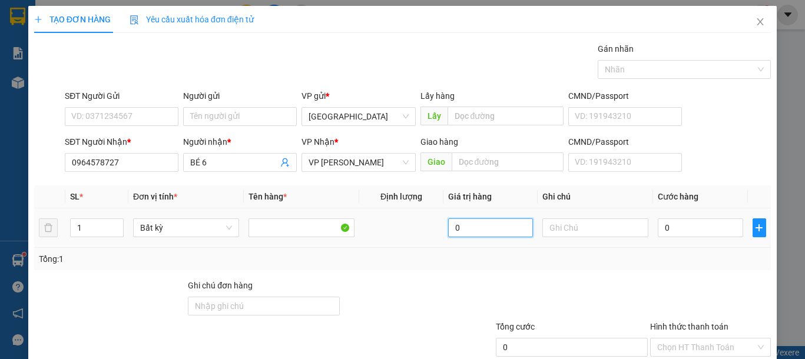
click at [478, 230] on input "0" at bounding box center [490, 228] width 85 height 19
click at [590, 222] on input "text" at bounding box center [595, 228] width 106 height 19
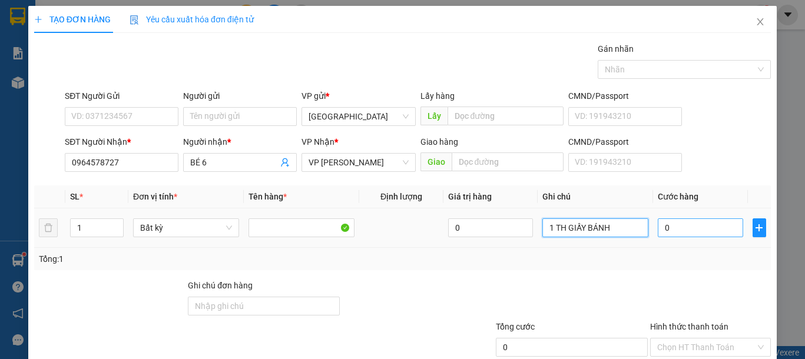
type input "1 TH GIẤY BÁNH"
click at [692, 231] on input "0" at bounding box center [700, 228] width 85 height 19
type input "5"
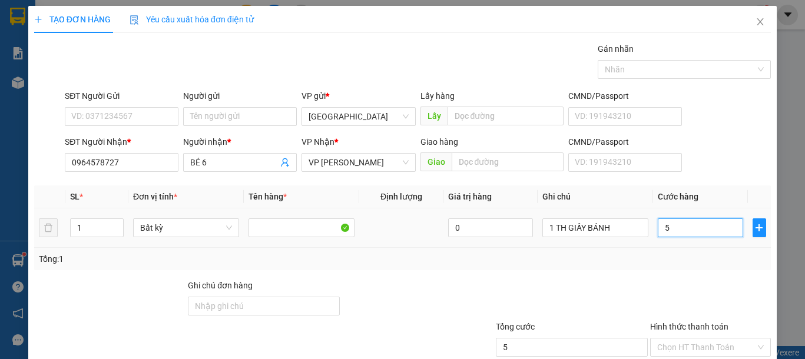
type input "50"
type input "50.000"
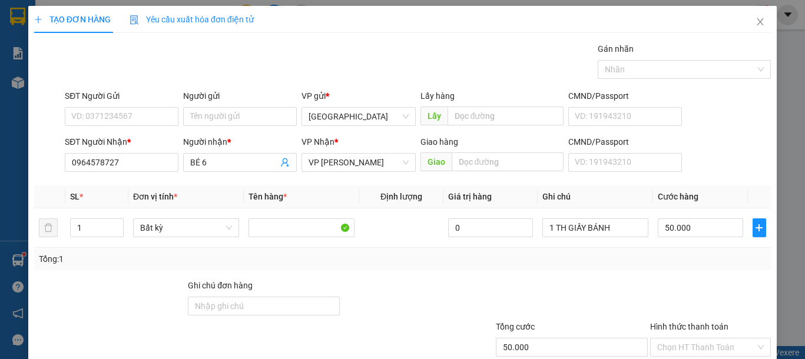
click at [671, 286] on div at bounding box center [710, 299] width 123 height 41
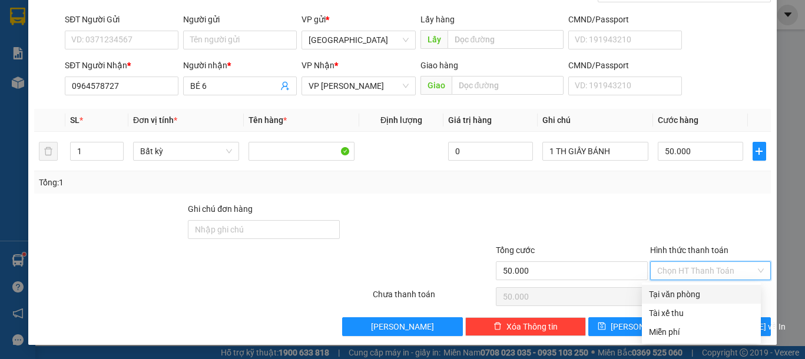
click at [709, 272] on input "Hình thức thanh toán" at bounding box center [706, 271] width 98 height 18
click at [692, 292] on div "Tại văn phòng" at bounding box center [701, 294] width 105 height 13
type input "0"
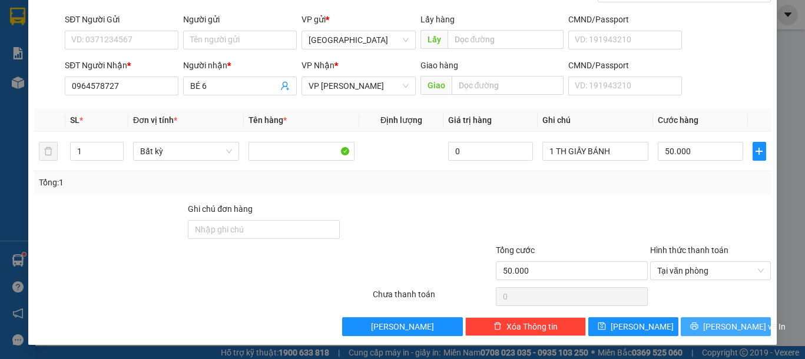
click at [717, 326] on span "[PERSON_NAME] và In" at bounding box center [744, 326] width 82 height 13
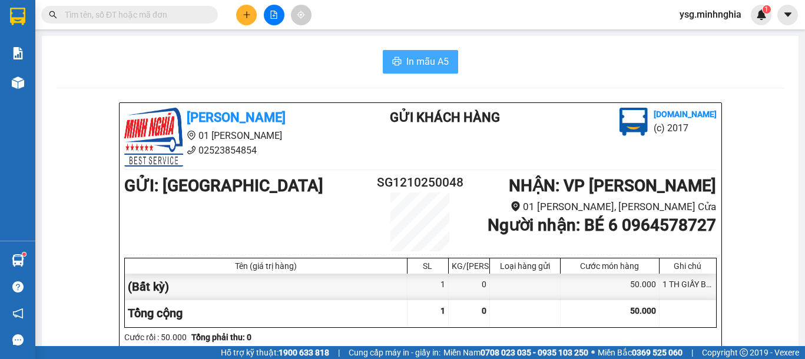
click at [425, 61] on span "In mẫu A5" at bounding box center [427, 61] width 42 height 15
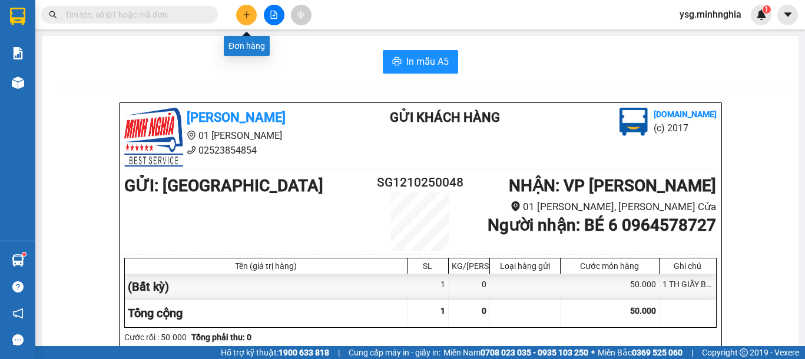
click at [244, 14] on icon "plus" at bounding box center [247, 15] width 8 height 8
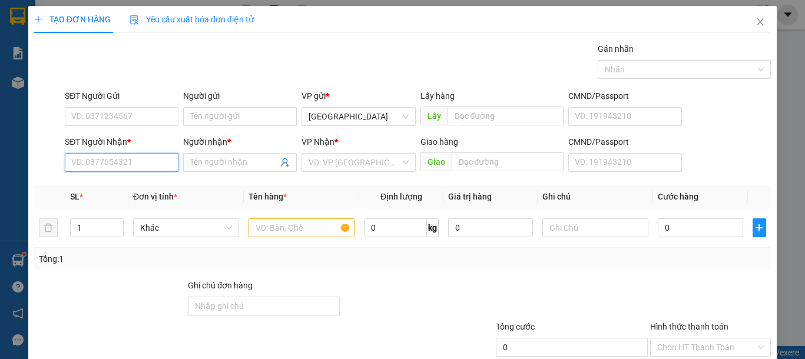
click at [166, 162] on input "SĐT Người Nhận *" at bounding box center [122, 162] width 114 height 19
type input "0899441450"
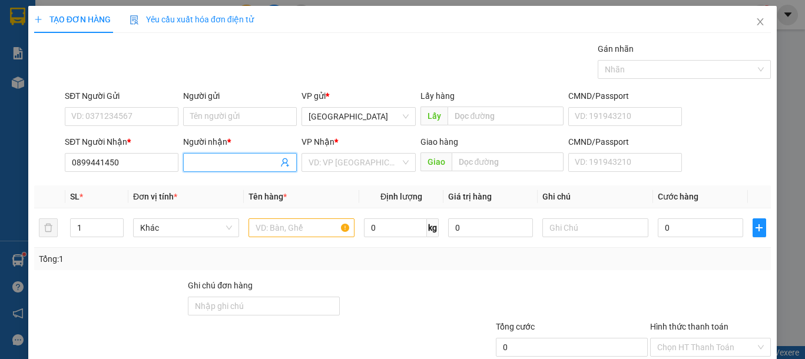
click at [221, 160] on input "Người nhận *" at bounding box center [234, 162] width 88 height 13
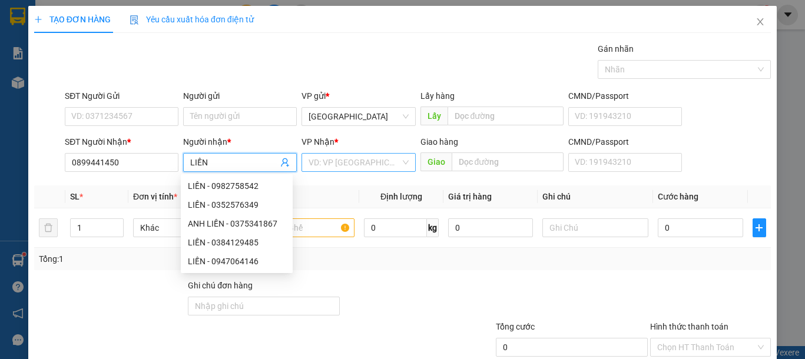
type input "LIỀN"
click at [337, 154] on input "search" at bounding box center [354, 163] width 91 height 18
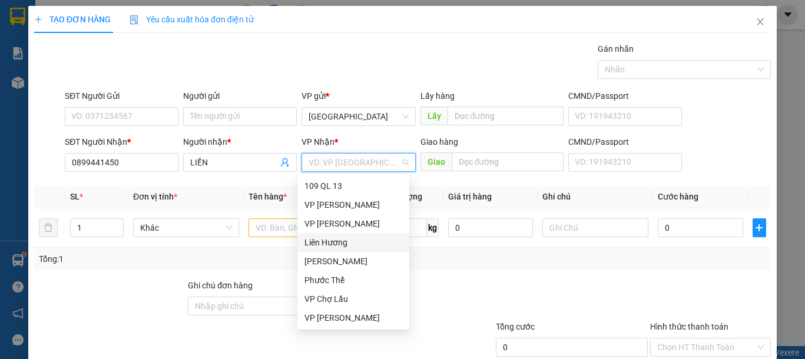
click at [335, 243] on div "Liên Hương" at bounding box center [354, 242] width 98 height 13
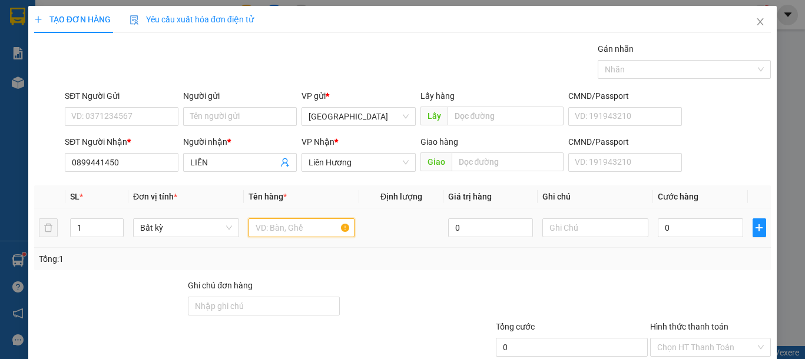
click at [287, 229] on input "text" at bounding box center [302, 228] width 106 height 19
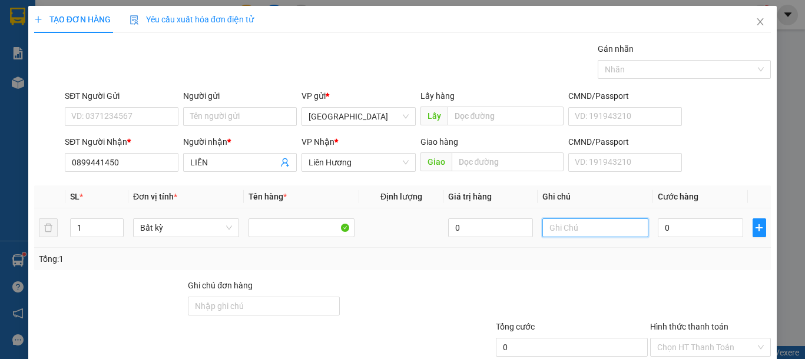
click at [593, 219] on input "text" at bounding box center [595, 228] width 106 height 19
type input "1 KIỆN SỮA"
click at [680, 223] on input "0" at bounding box center [700, 228] width 85 height 19
type input "6"
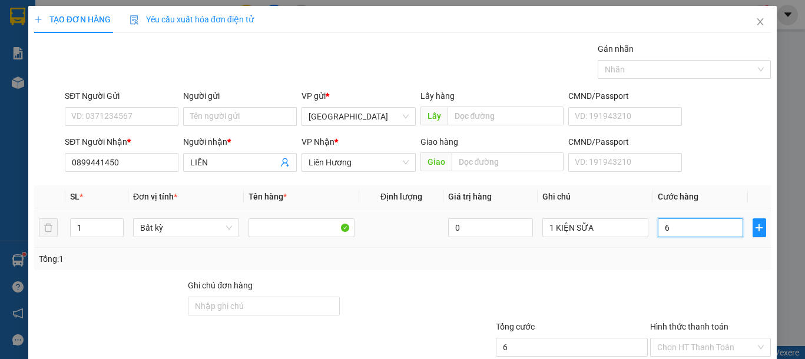
type input "6"
type input "60"
type input "60.000"
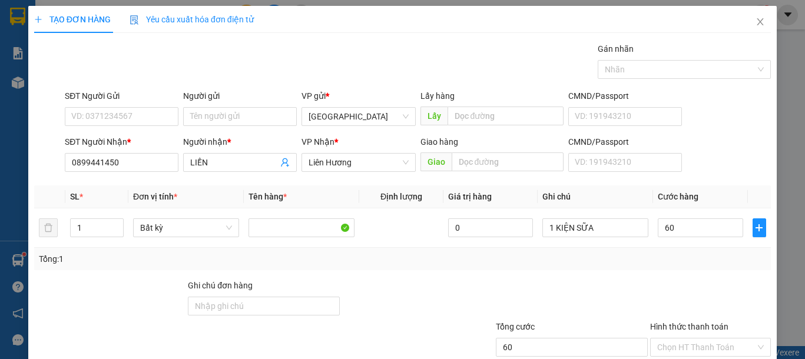
type input "60.000"
click at [696, 293] on div at bounding box center [710, 299] width 123 height 41
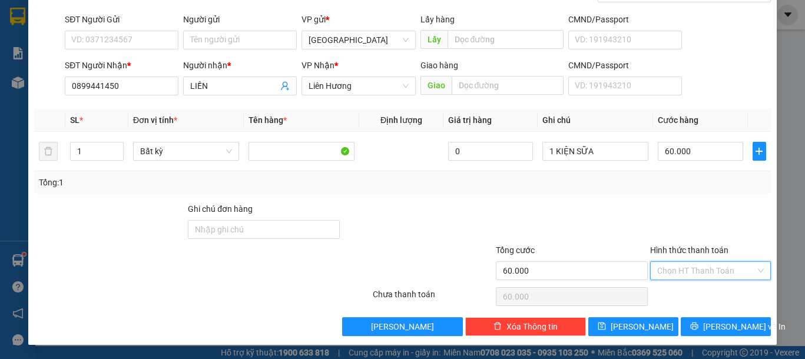
click at [690, 267] on input "Hình thức thanh toán" at bounding box center [706, 271] width 98 height 18
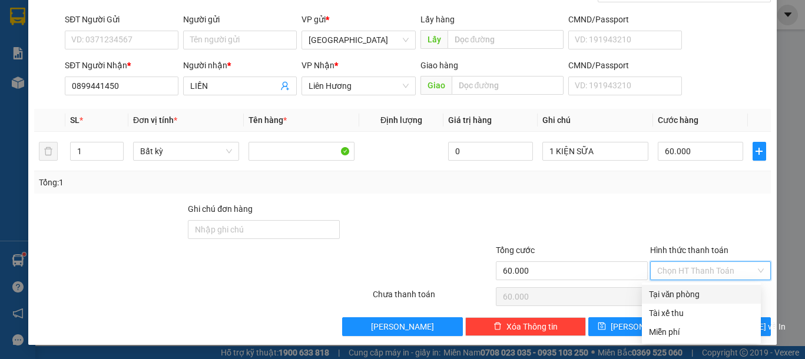
click at [692, 294] on div "Tại văn phòng" at bounding box center [701, 294] width 105 height 13
type input "0"
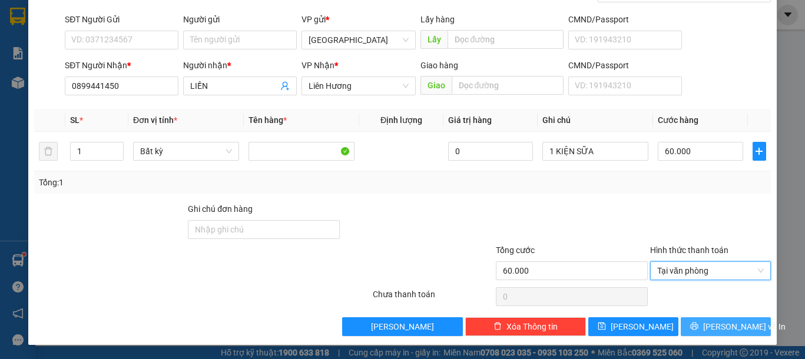
click at [710, 328] on span "[PERSON_NAME] và In" at bounding box center [744, 326] width 82 height 13
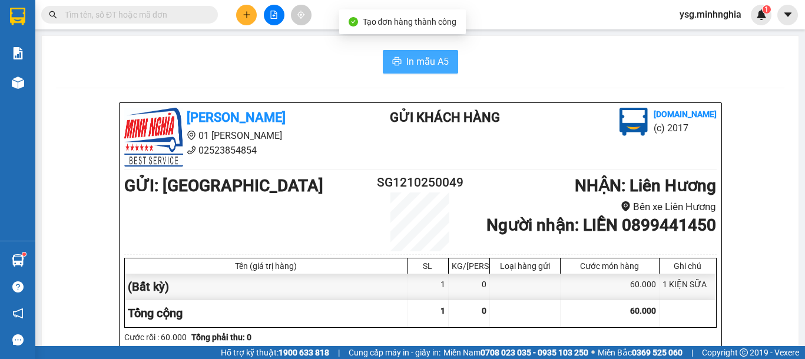
click at [408, 62] on span "In mẫu A5" at bounding box center [427, 61] width 42 height 15
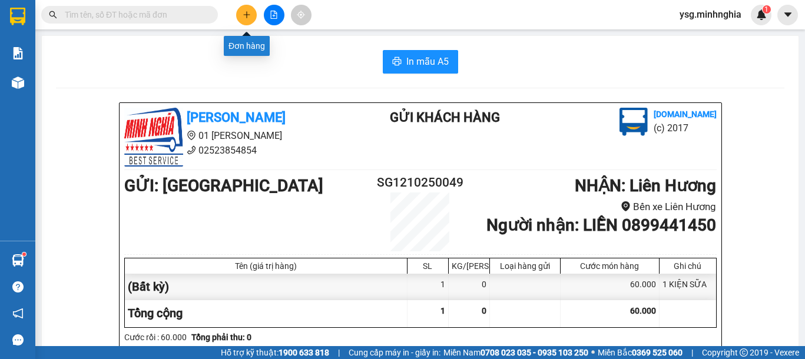
click at [245, 19] on button at bounding box center [246, 15] width 21 height 21
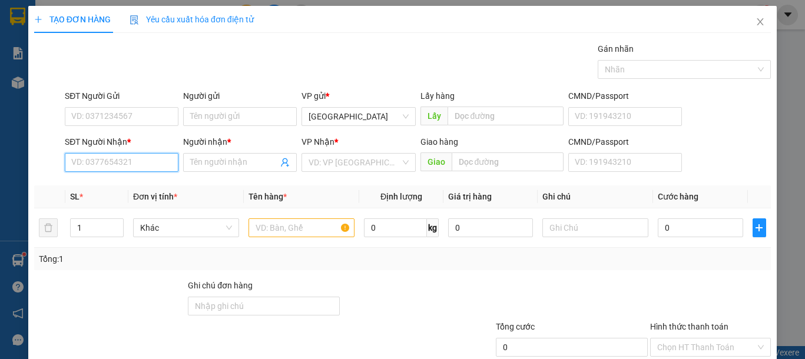
click at [118, 164] on input "SĐT Người Nhận *" at bounding box center [122, 162] width 114 height 19
click at [127, 184] on div "0985412306 - ĐIỆP" at bounding box center [120, 186] width 98 height 13
type input "0985412306"
type input "ĐIỆP"
type input "0985412306"
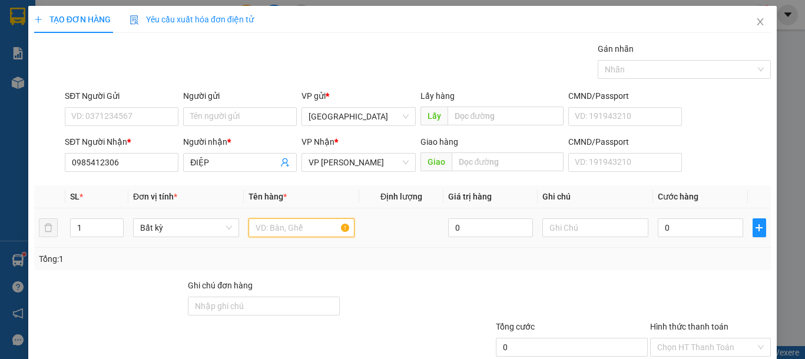
click at [281, 230] on input "text" at bounding box center [302, 228] width 106 height 19
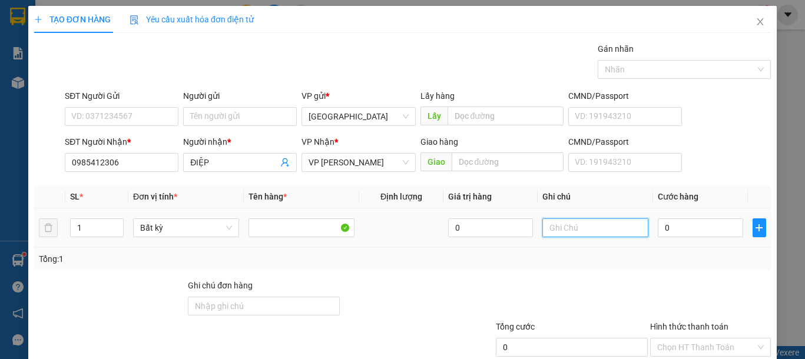
click at [578, 227] on input "text" at bounding box center [595, 228] width 106 height 19
drag, startPoint x: 604, startPoint y: 230, endPoint x: 583, endPoint y: 234, distance: 22.2
click at [583, 234] on input "1 TH GIẤY GIẤY" at bounding box center [595, 228] width 106 height 19
type input "1 TH GIẤY SÁCH"
click at [704, 229] on input "0" at bounding box center [700, 228] width 85 height 19
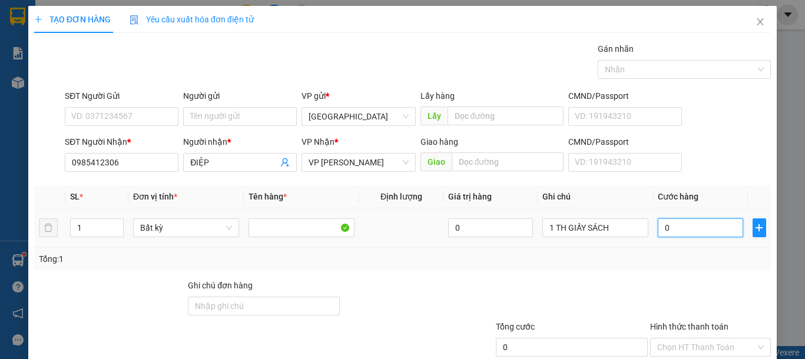
type input "5"
type input "50"
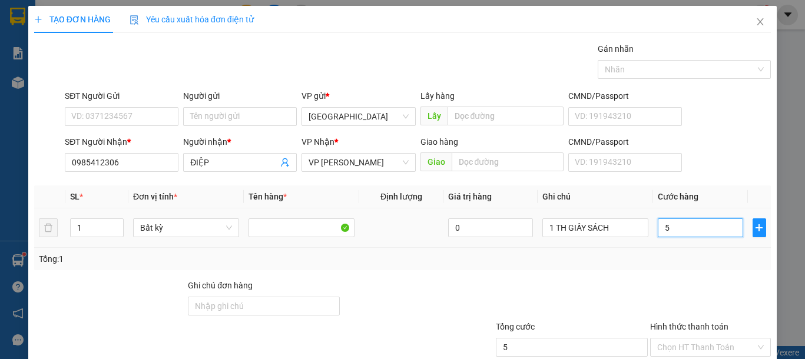
type input "50"
type input "50.000"
click at [675, 260] on div "Tổng: 1" at bounding box center [402, 259] width 727 height 13
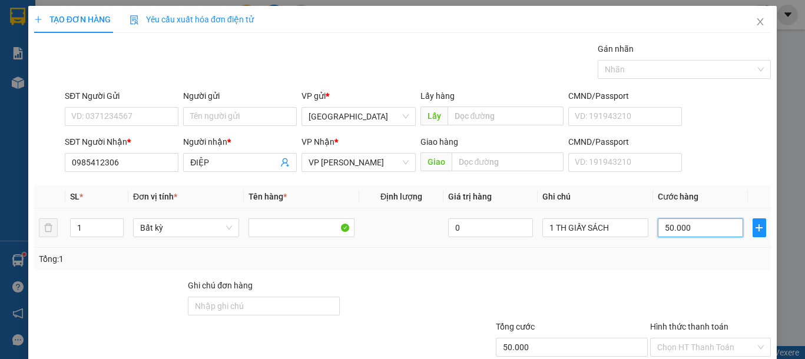
click at [684, 234] on input "50.000" at bounding box center [700, 228] width 85 height 19
type input "4"
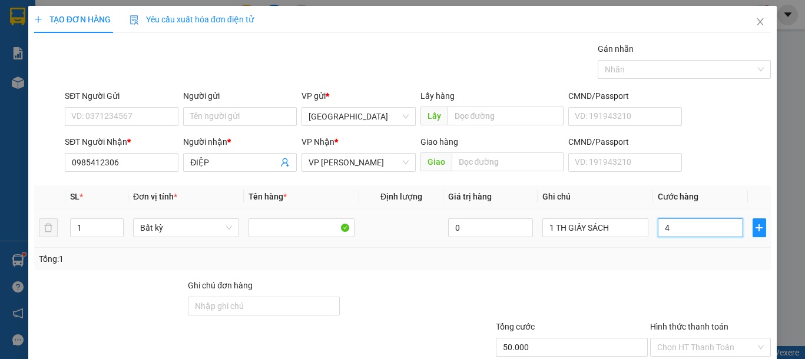
type input "4"
type input "40"
type input "40.000"
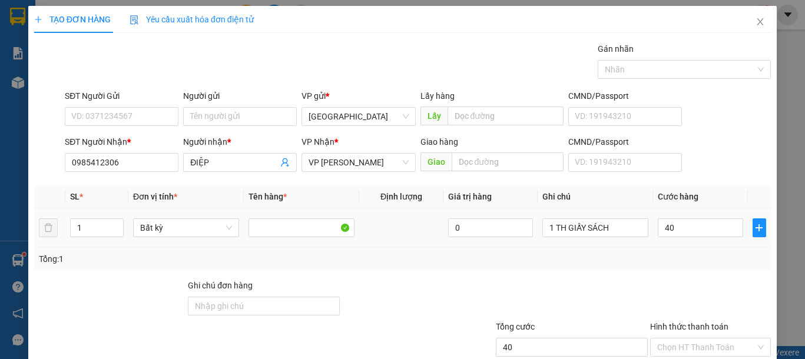
type input "40.000"
click at [683, 264] on div "Tổng: 1" at bounding box center [402, 259] width 727 height 13
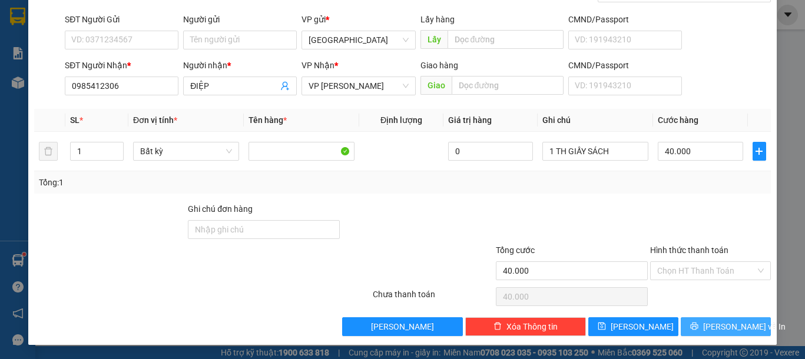
click at [711, 329] on span "[PERSON_NAME] và In" at bounding box center [744, 326] width 82 height 13
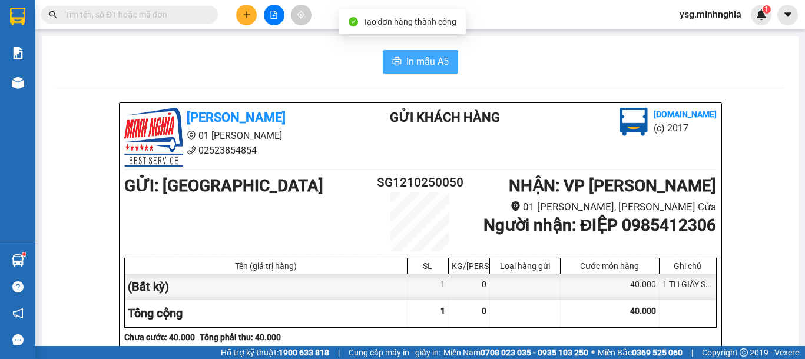
click at [439, 64] on span "In mẫu A5" at bounding box center [427, 61] width 42 height 15
